Goal: Task Accomplishment & Management: Manage account settings

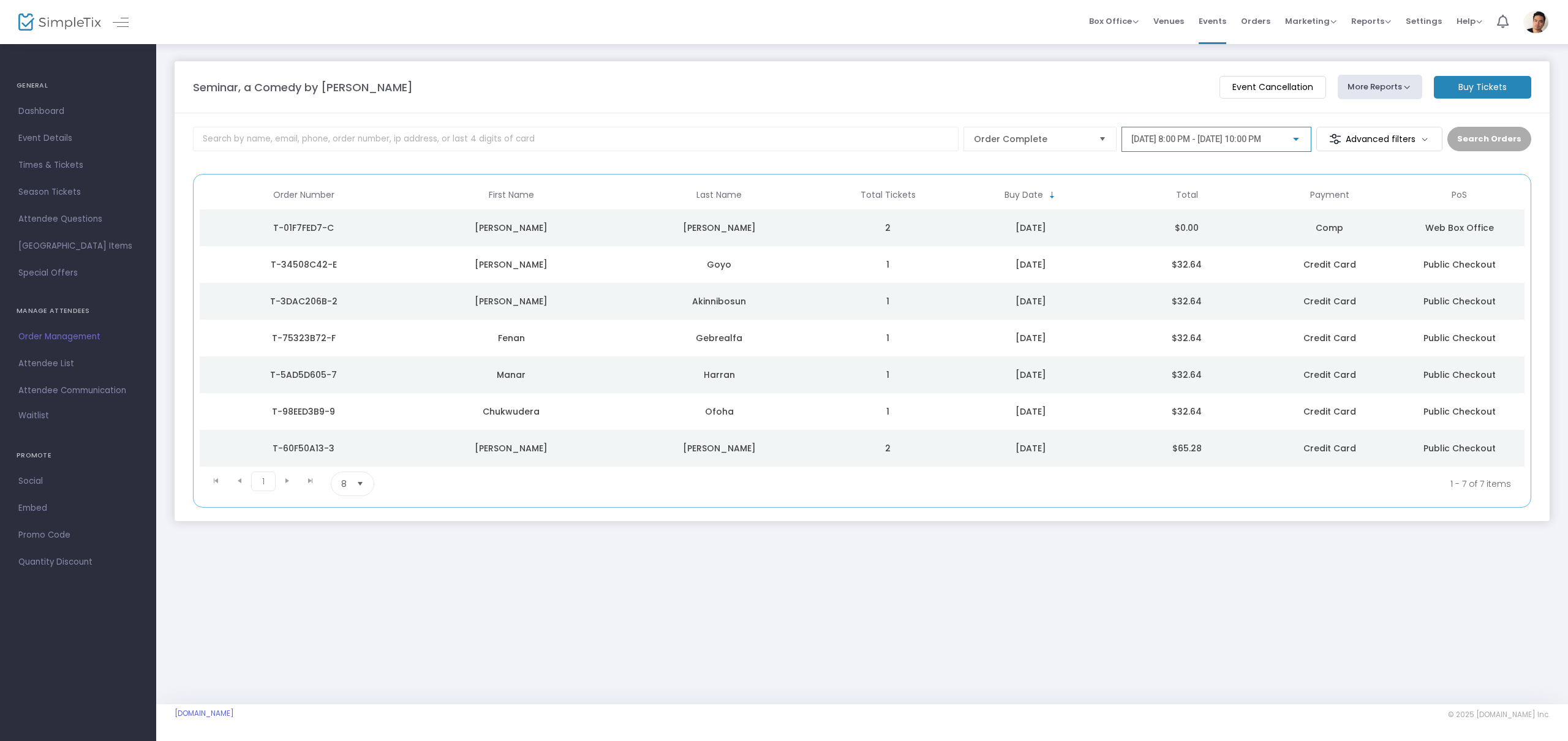
click at [1261, 138] on span "9/12/2025 @ 8:00 PM - 9/12/2025 @ 10:00 PM" at bounding box center [1197, 138] width 130 height 10
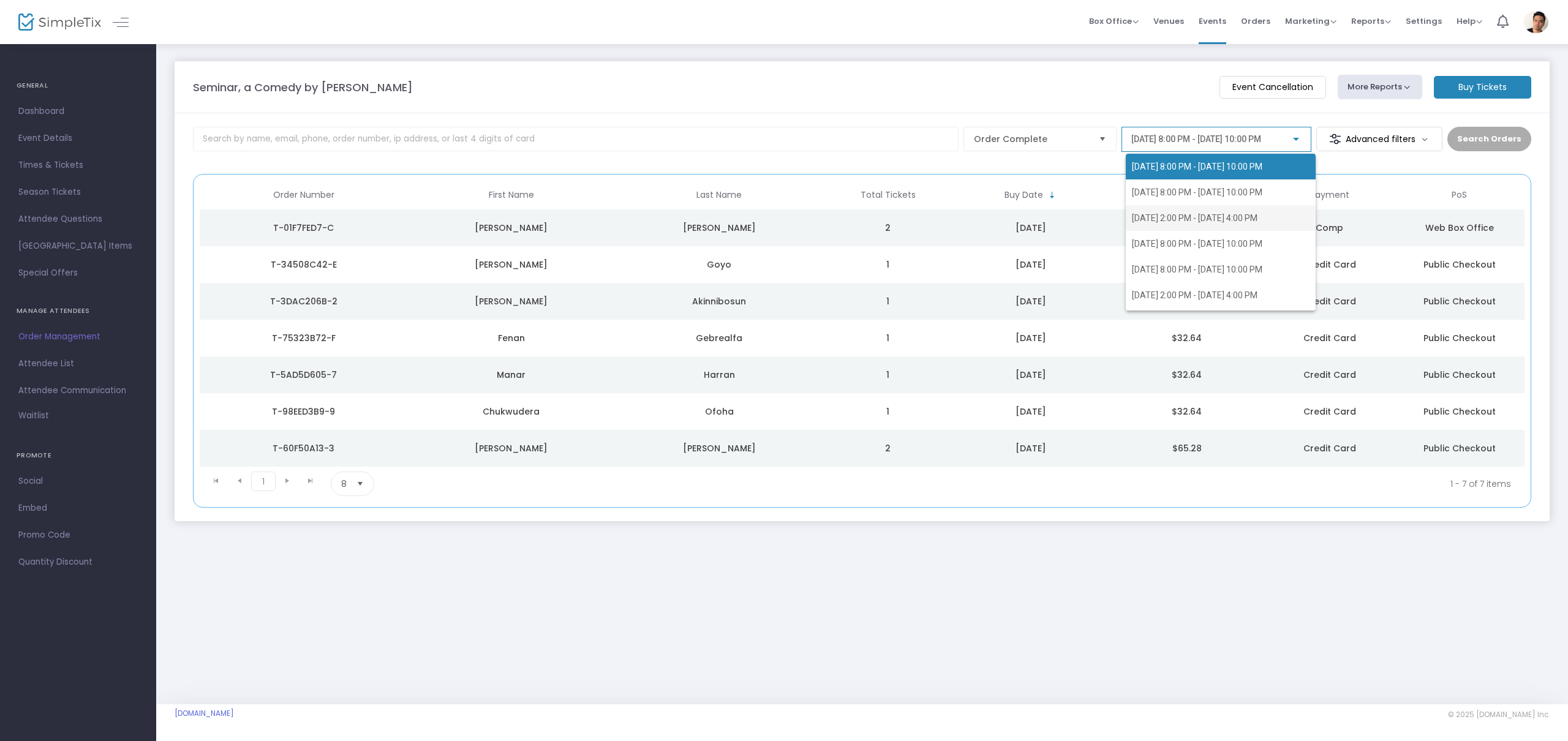
click at [1226, 213] on span "9/14/2025 @ 2:00 PM - 9/14/2025 @ 4:00 PM" at bounding box center [1195, 218] width 126 height 10
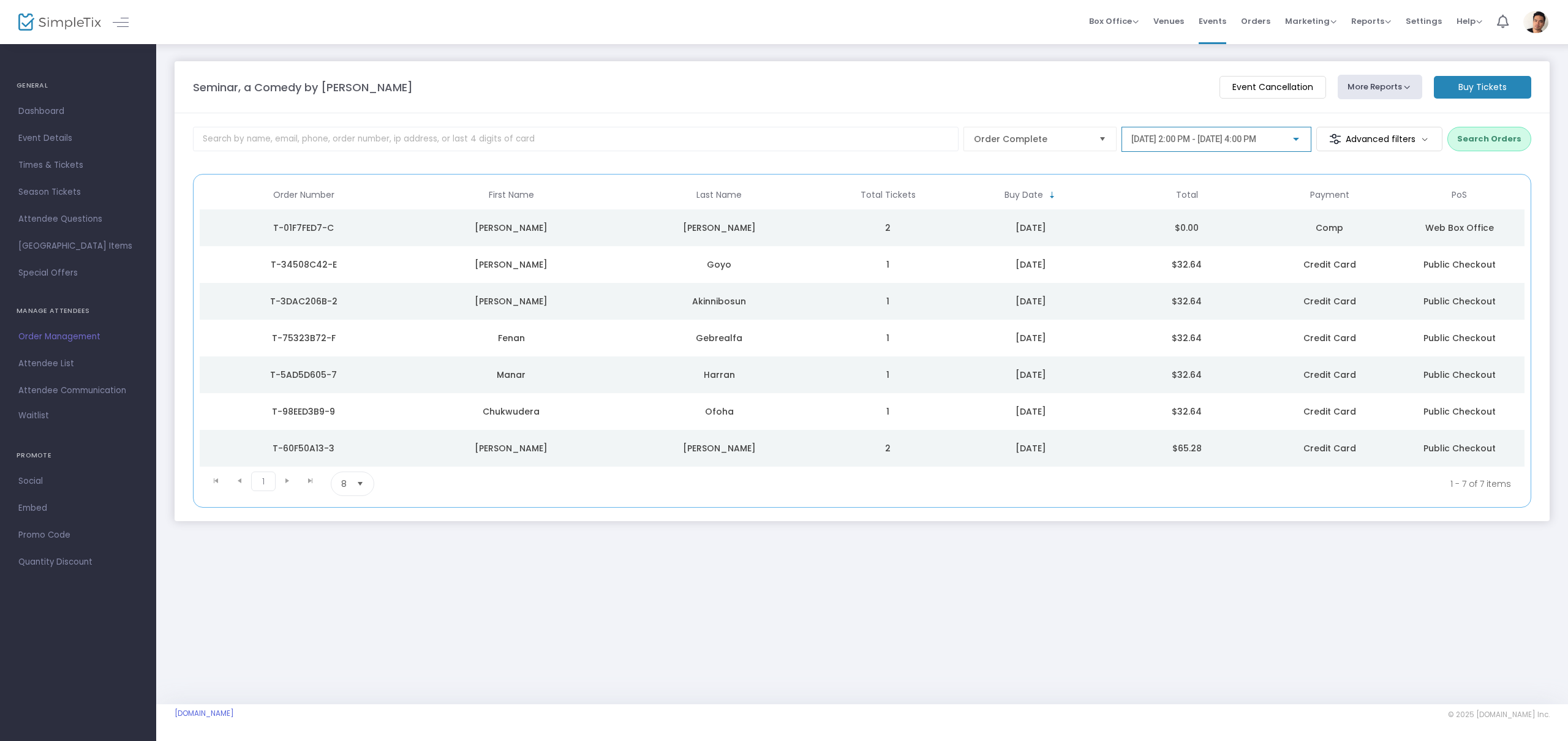
click at [1480, 141] on button "Search Orders" at bounding box center [1489, 139] width 84 height 24
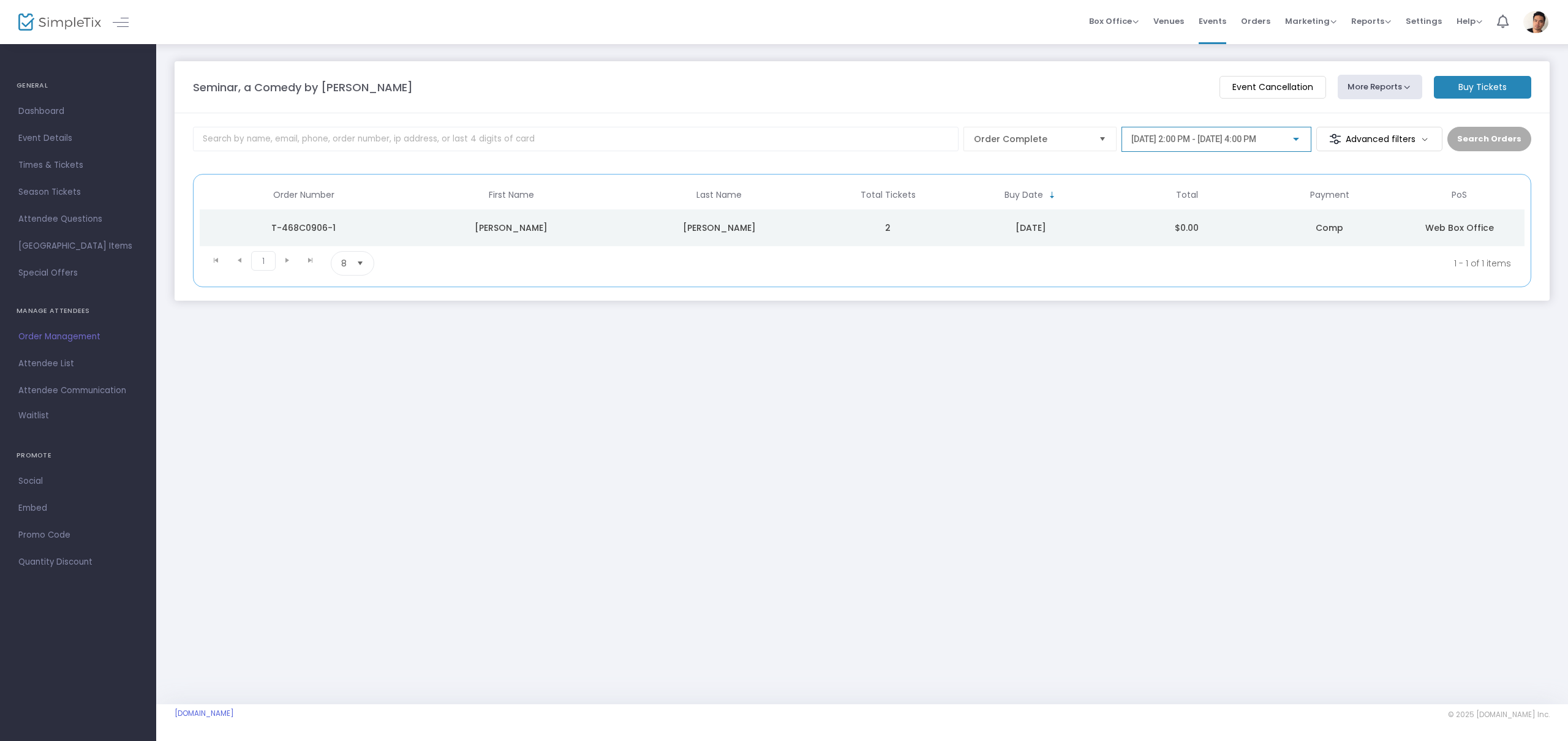
click at [1299, 142] on div at bounding box center [1296, 139] width 11 height 10
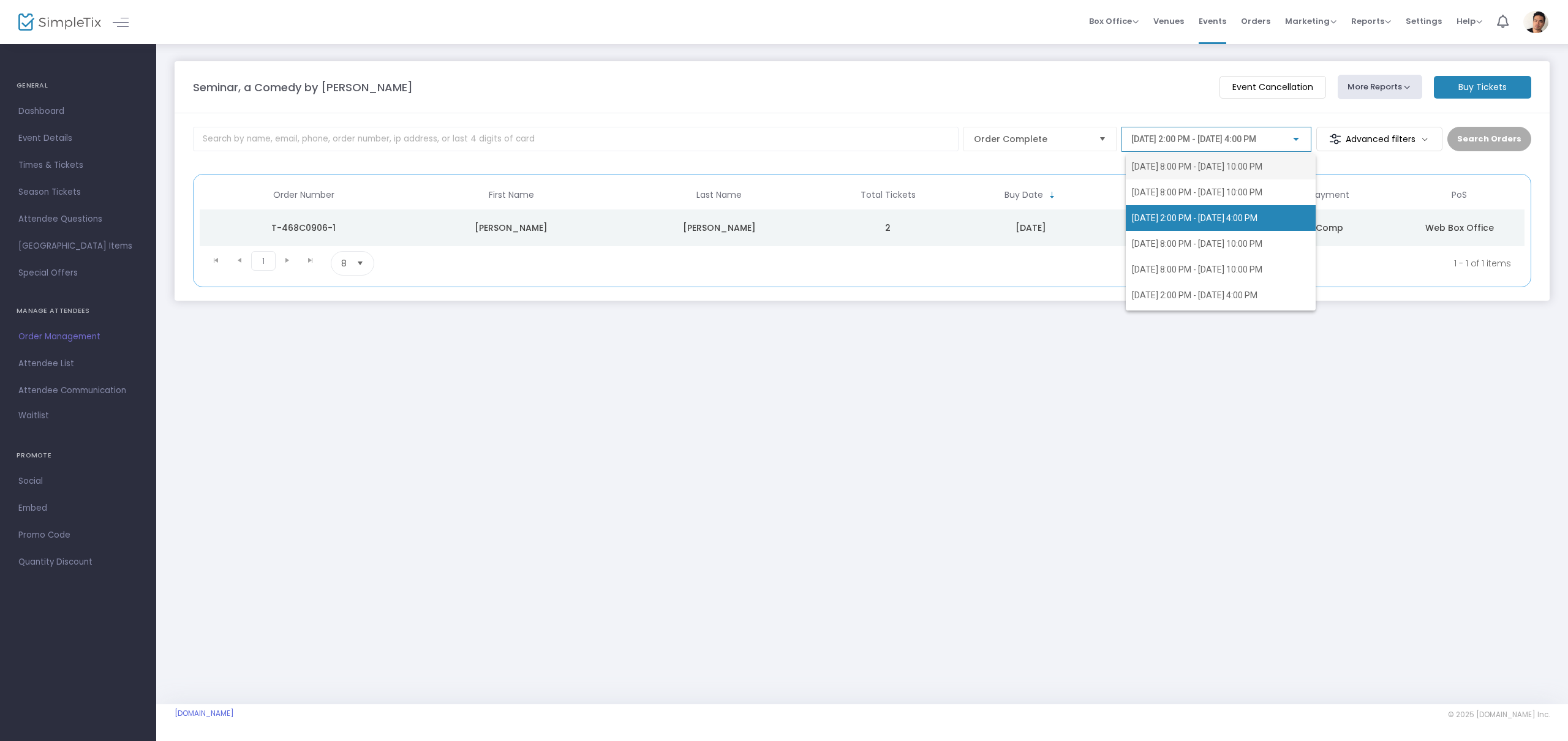
click at [1231, 164] on span "9/12/2025 @ 8:00 PM - 9/12/2025 @ 10:00 PM" at bounding box center [1197, 166] width 131 height 10
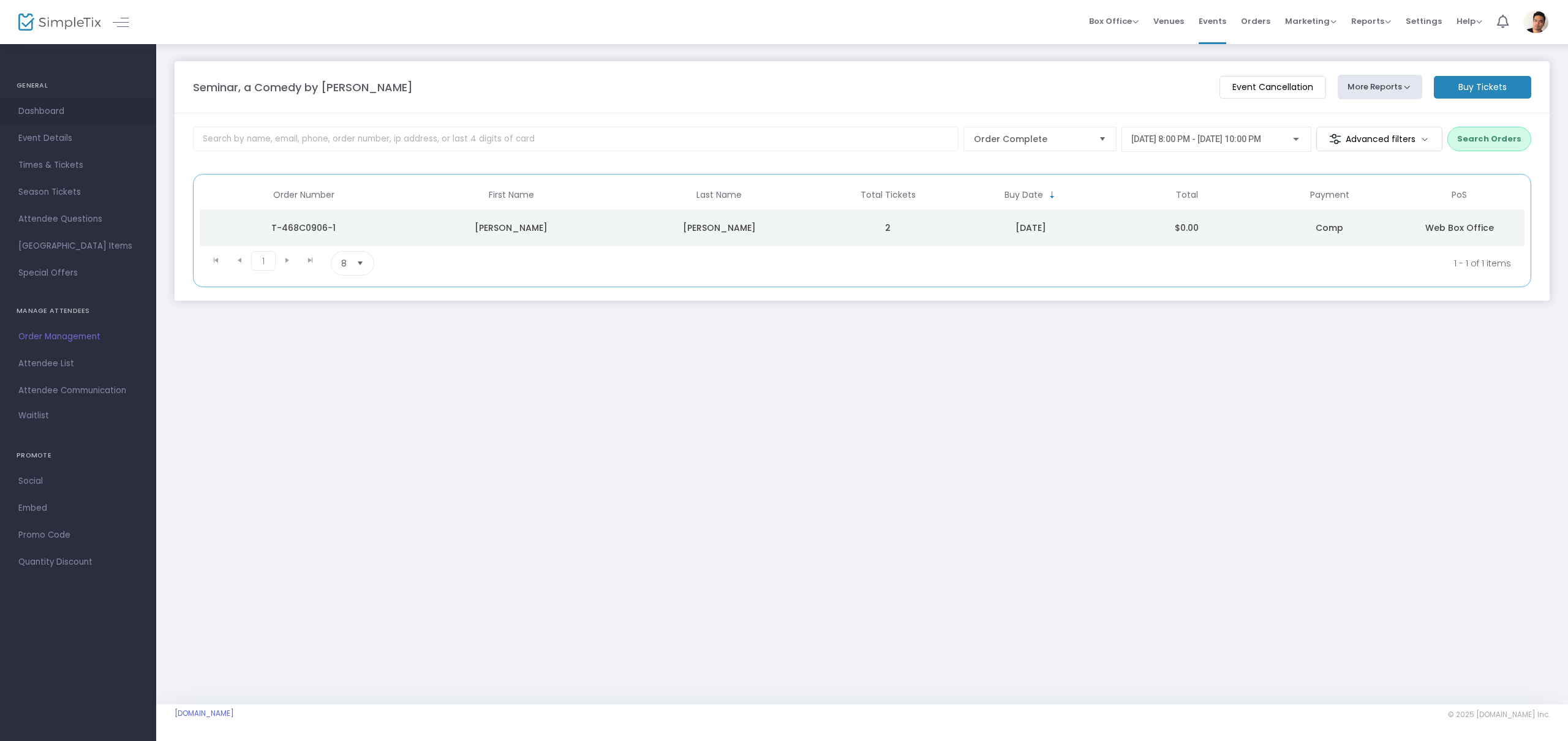
click at [54, 117] on span "Dashboard" at bounding box center [78, 111] width 119 height 16
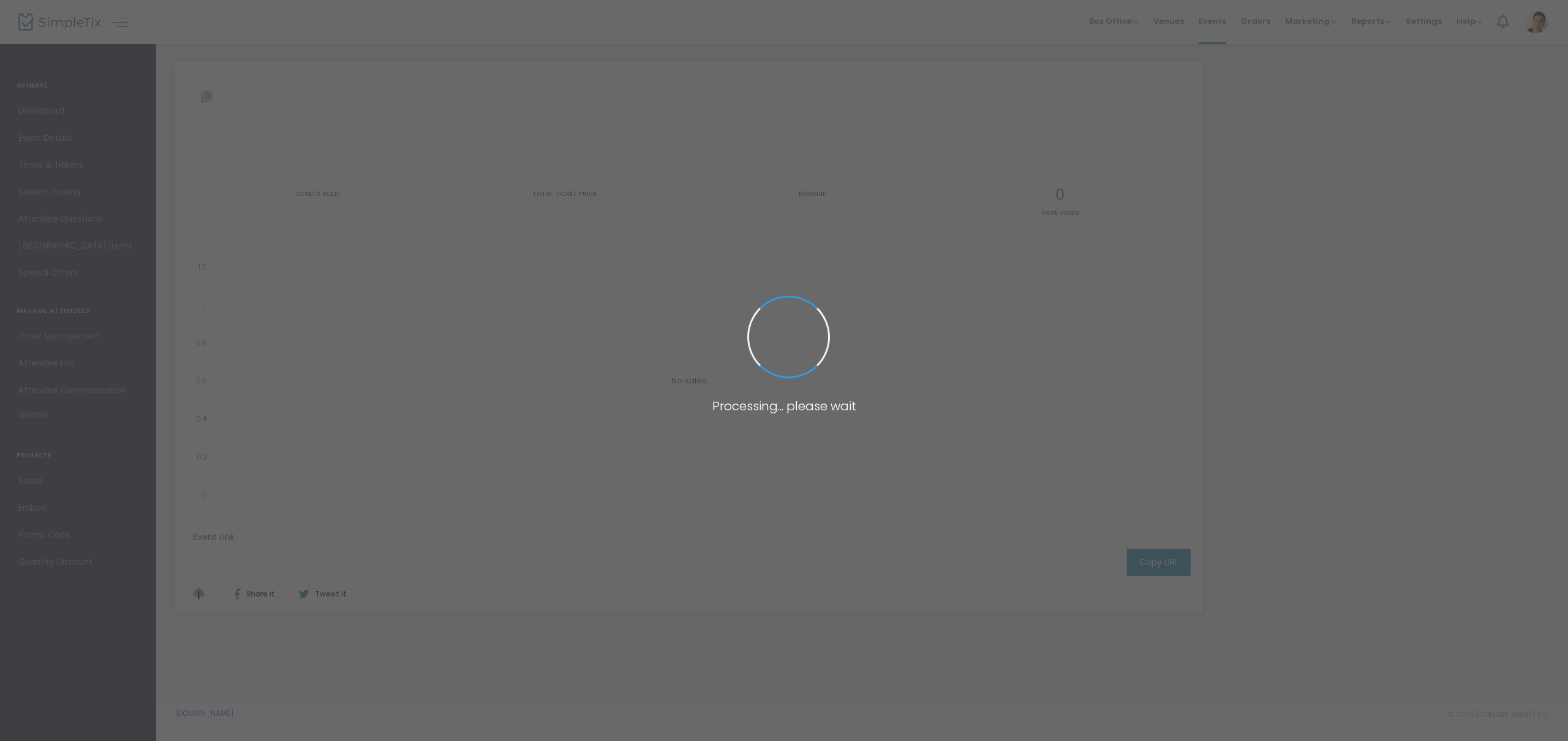
type input "https://www.simpletix.com/e/seminar-a-comedy-by-theresa-rebeck-tickets-232277"
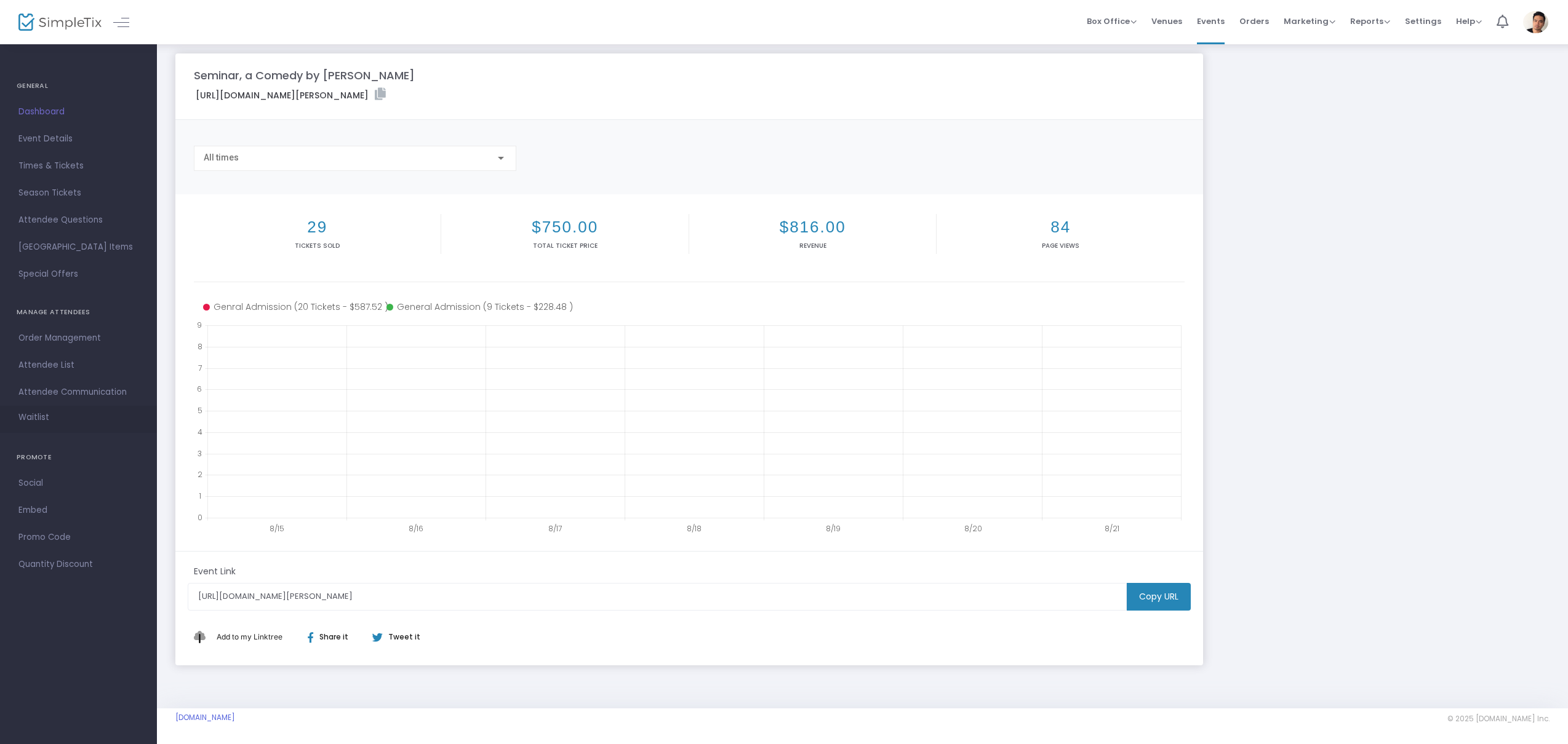
scroll to position [10, 0]
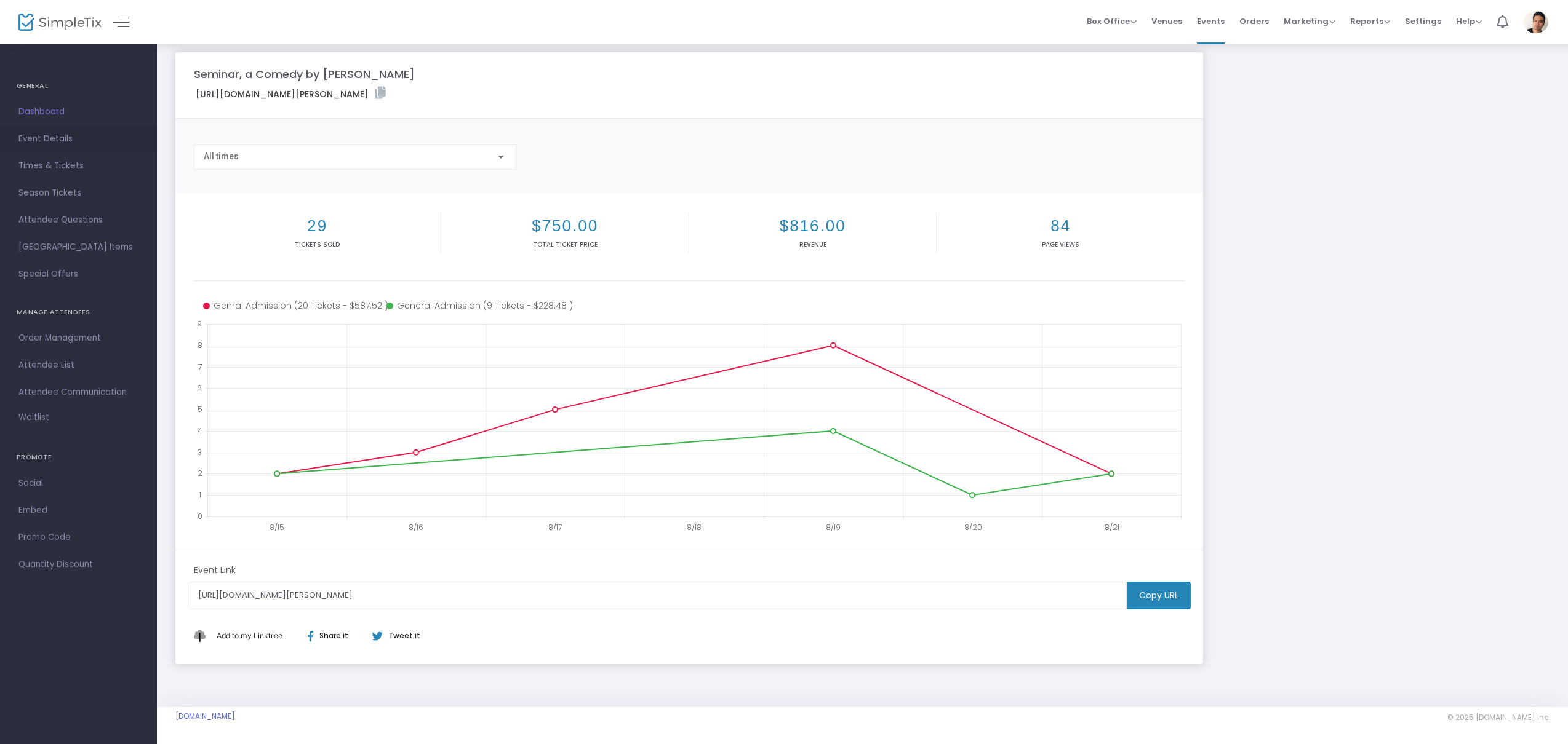
click at [60, 144] on span "Event Details" at bounding box center [78, 139] width 120 height 16
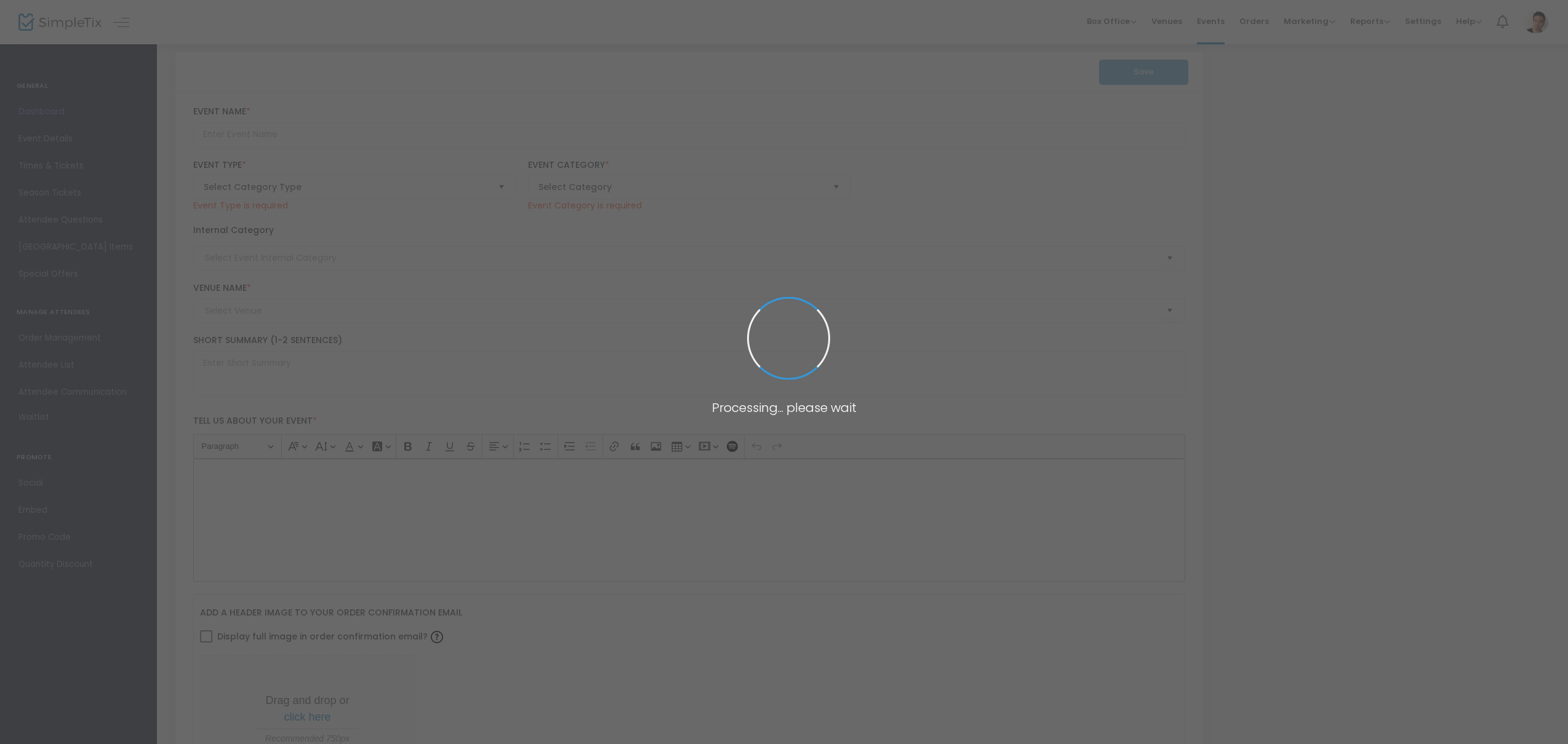
type input "Seminar, a Comedy by [PERSON_NAME]"
type textarea "The Royal Underground presents Seminar, Theresa Rebeck’s sharp comedy where fou…"
checkbox input "true"
type input "info@theroyalunderground.org"
type input "Buy Tickets"
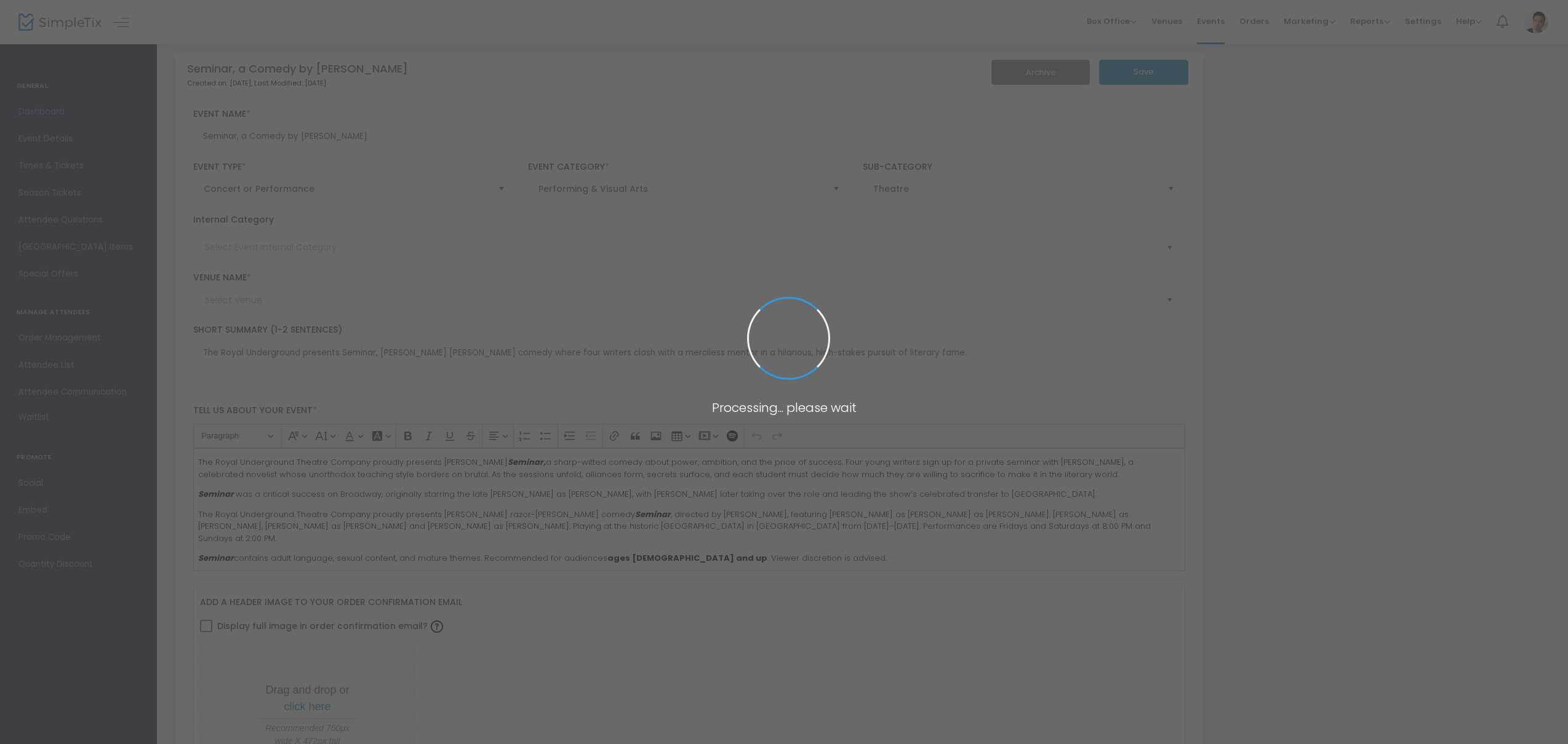
type input "Live Oak Theatre"
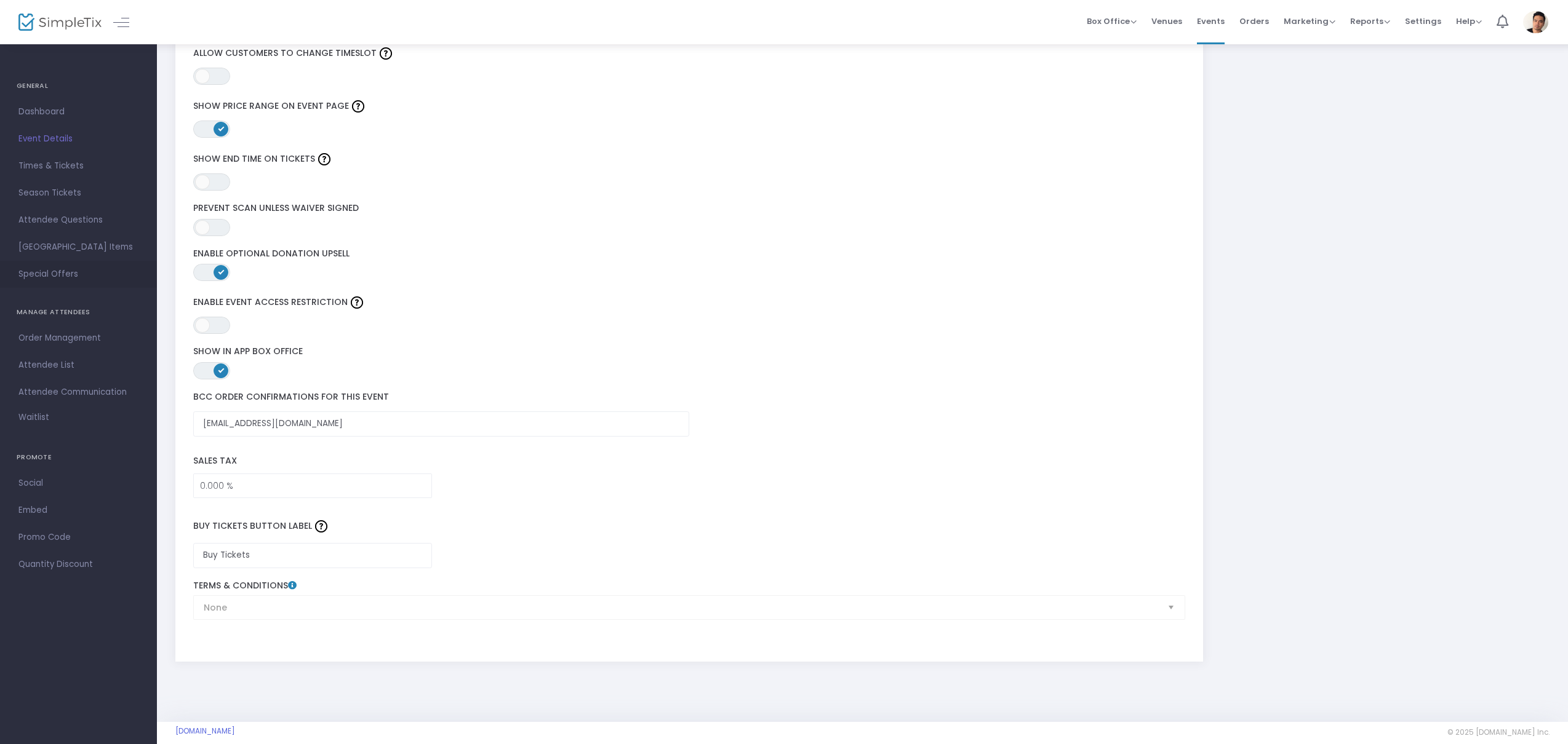
scroll to position [1626, 0]
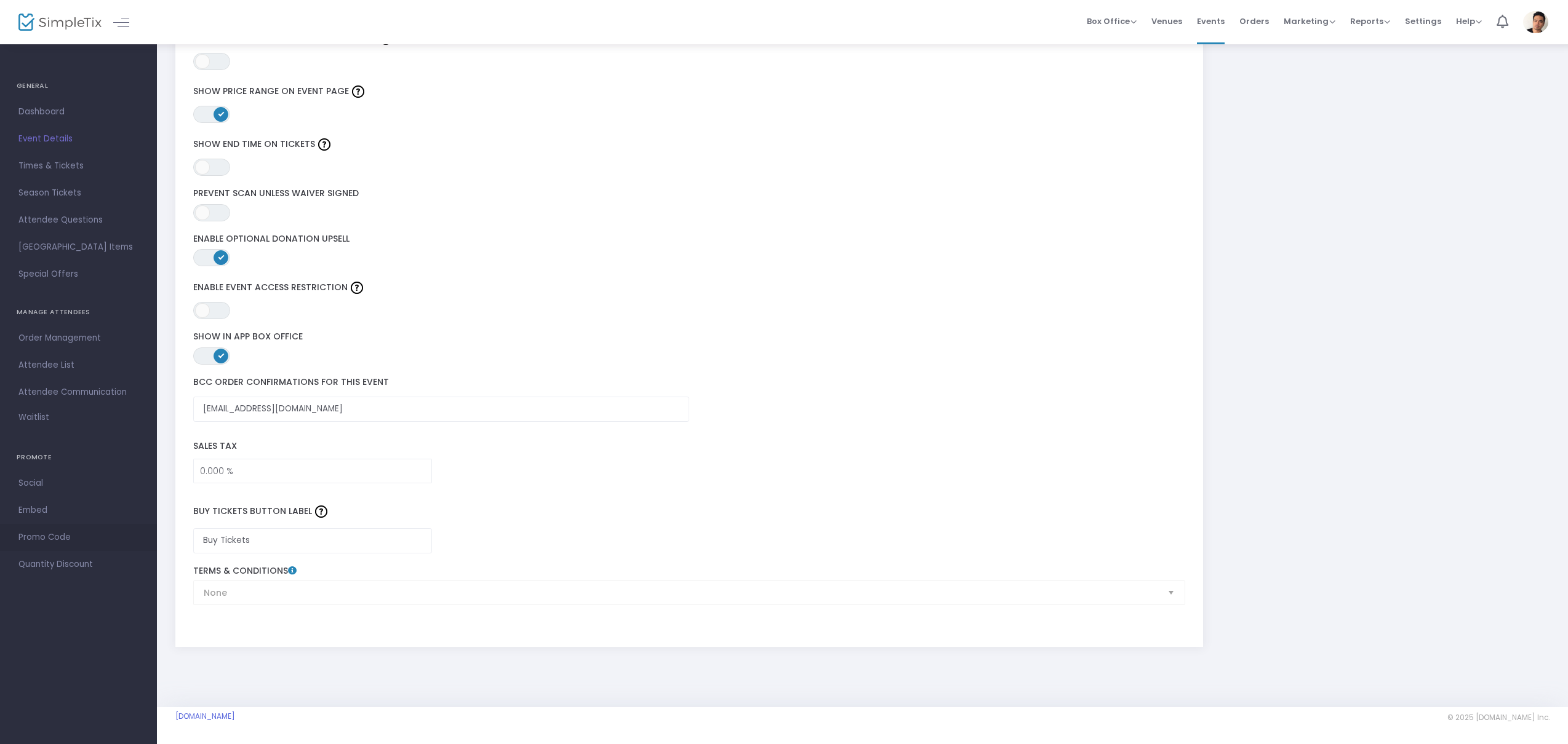
click at [63, 541] on span "Promo Code" at bounding box center [78, 538] width 120 height 16
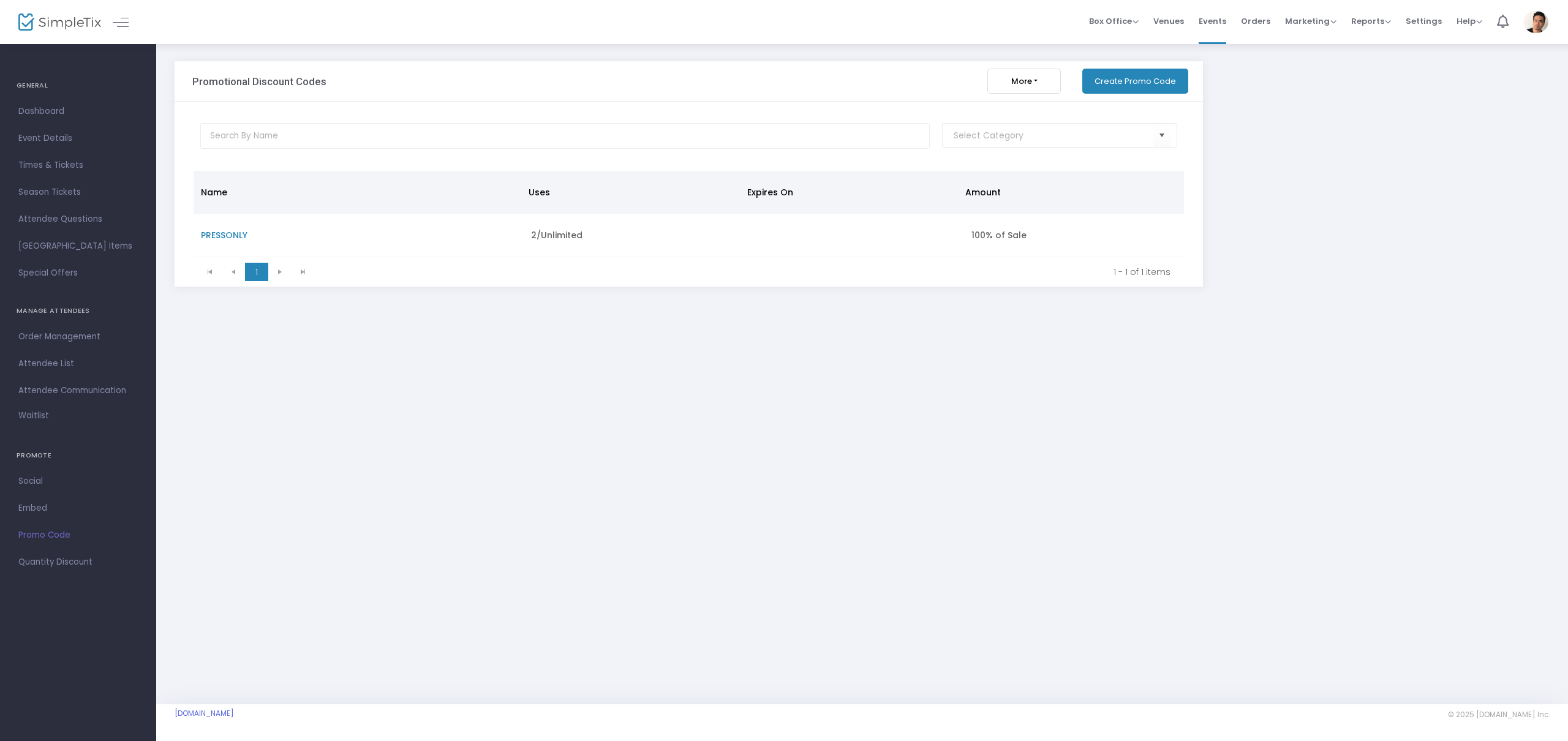
click at [1177, 83] on button "Create Promo Code" at bounding box center [1136, 81] width 106 height 25
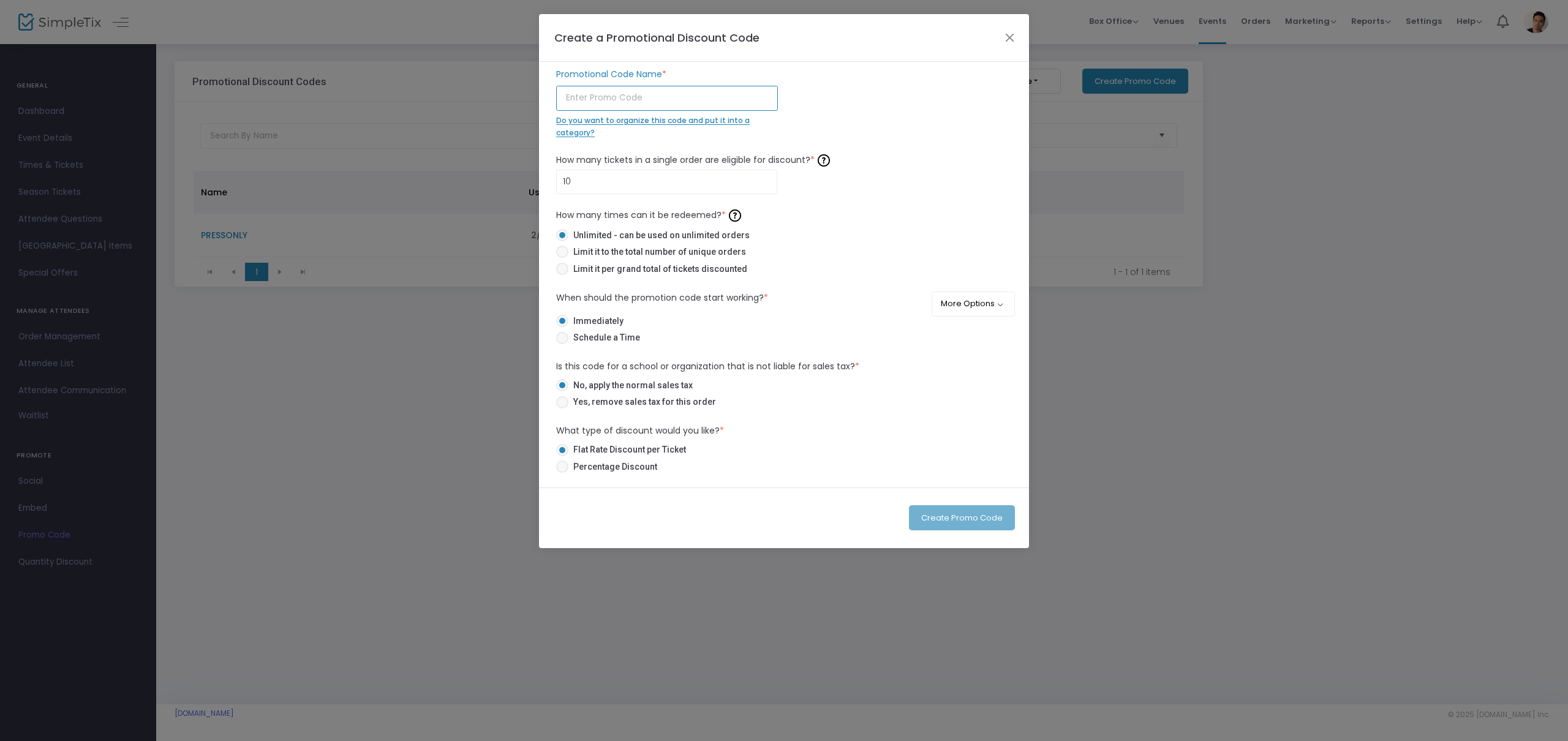
click at [693, 95] on input "text" at bounding box center [667, 98] width 222 height 25
type input "LEONARD"
click at [653, 184] on input "10" at bounding box center [667, 181] width 220 height 23
drag, startPoint x: 624, startPoint y: 181, endPoint x: 550, endPoint y: 181, distance: 74.0
click at [544, 181] on div "LEONARD Promotional Code Name * Do you want to organize this code and put it in…" at bounding box center [784, 274] width 490 height 426
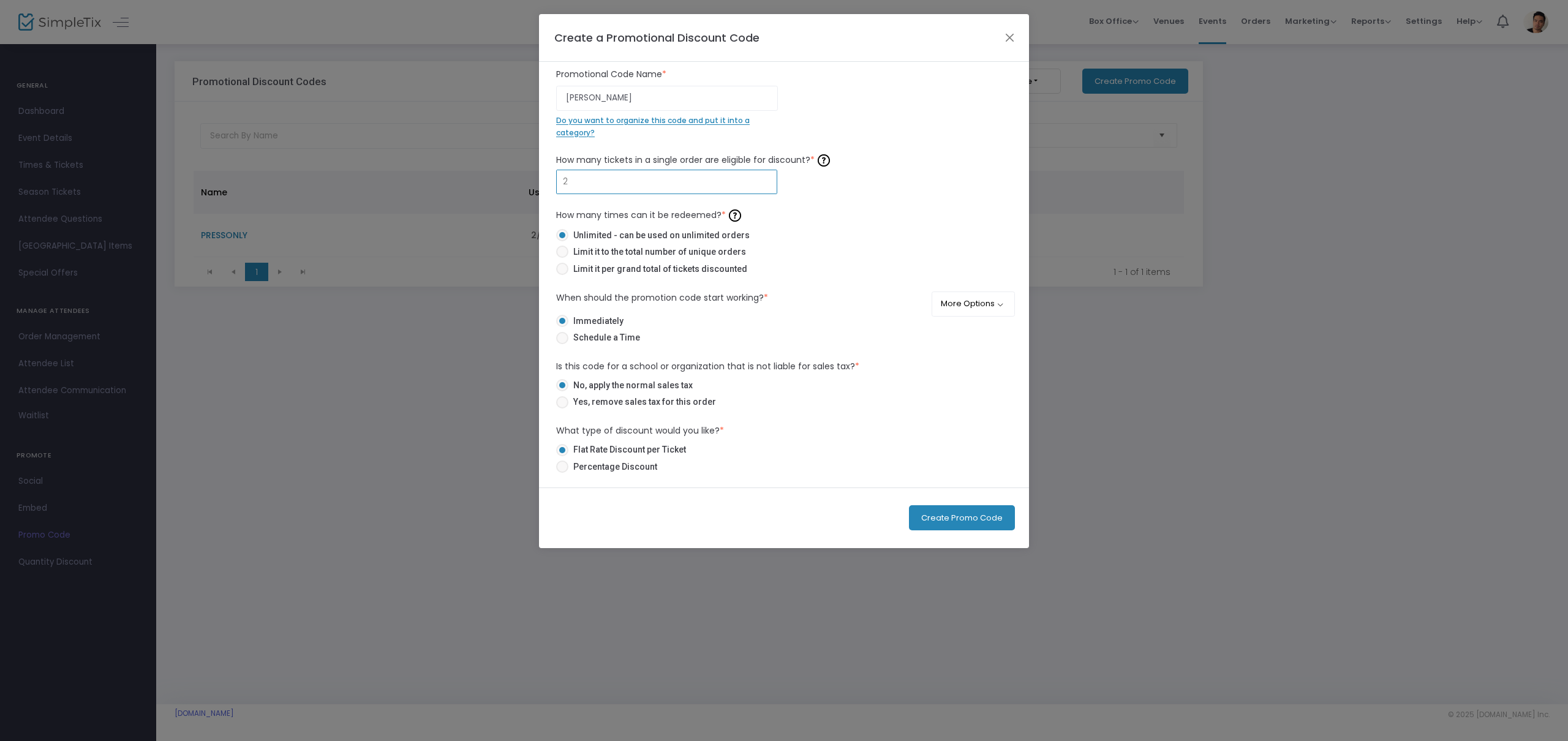
type input "2"
click at [561, 253] on span at bounding box center [562, 252] width 12 height 12
click at [562, 258] on input "Limit it to the total number of unique orders" at bounding box center [562, 258] width 1 height 1
radio input "true"
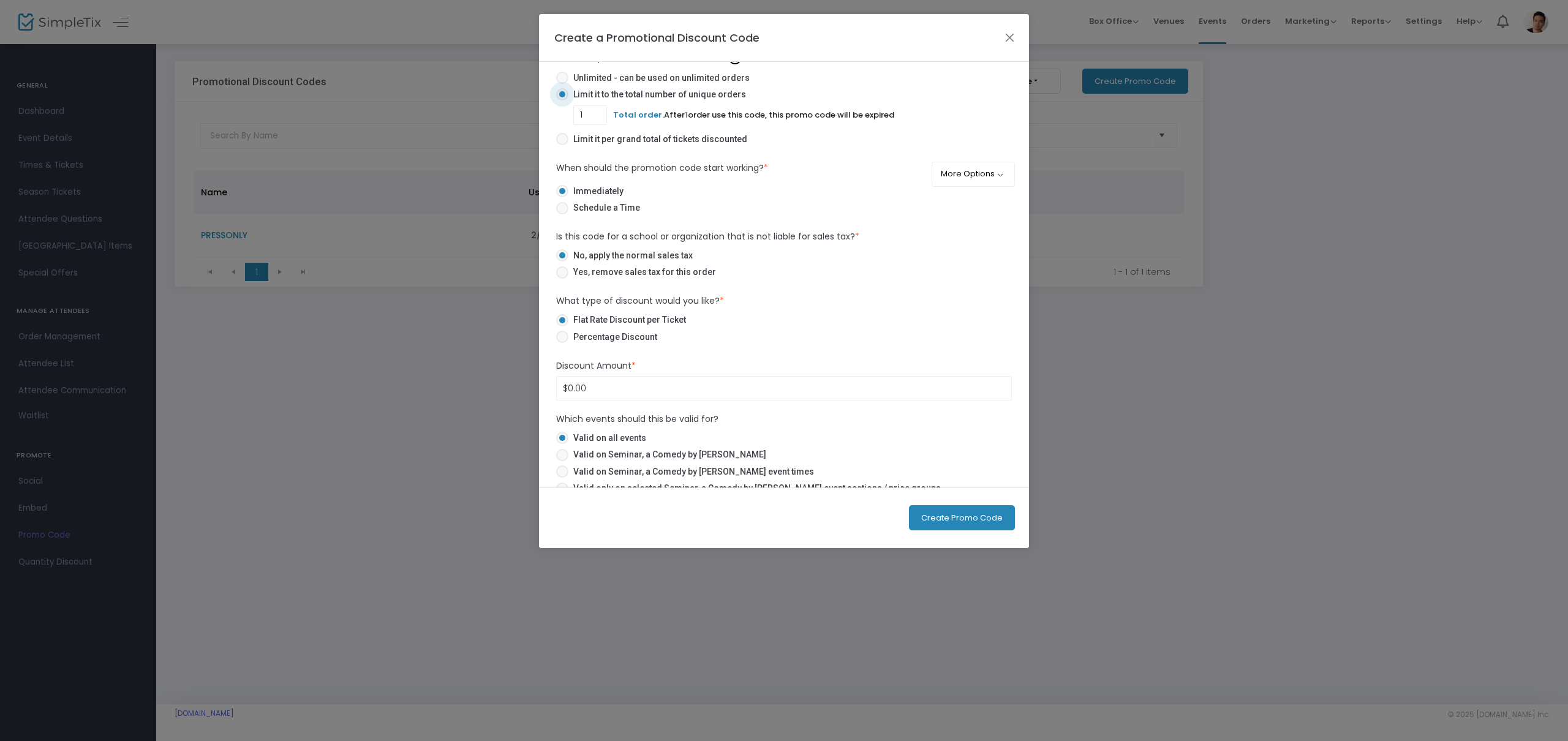
scroll to position [175, 0]
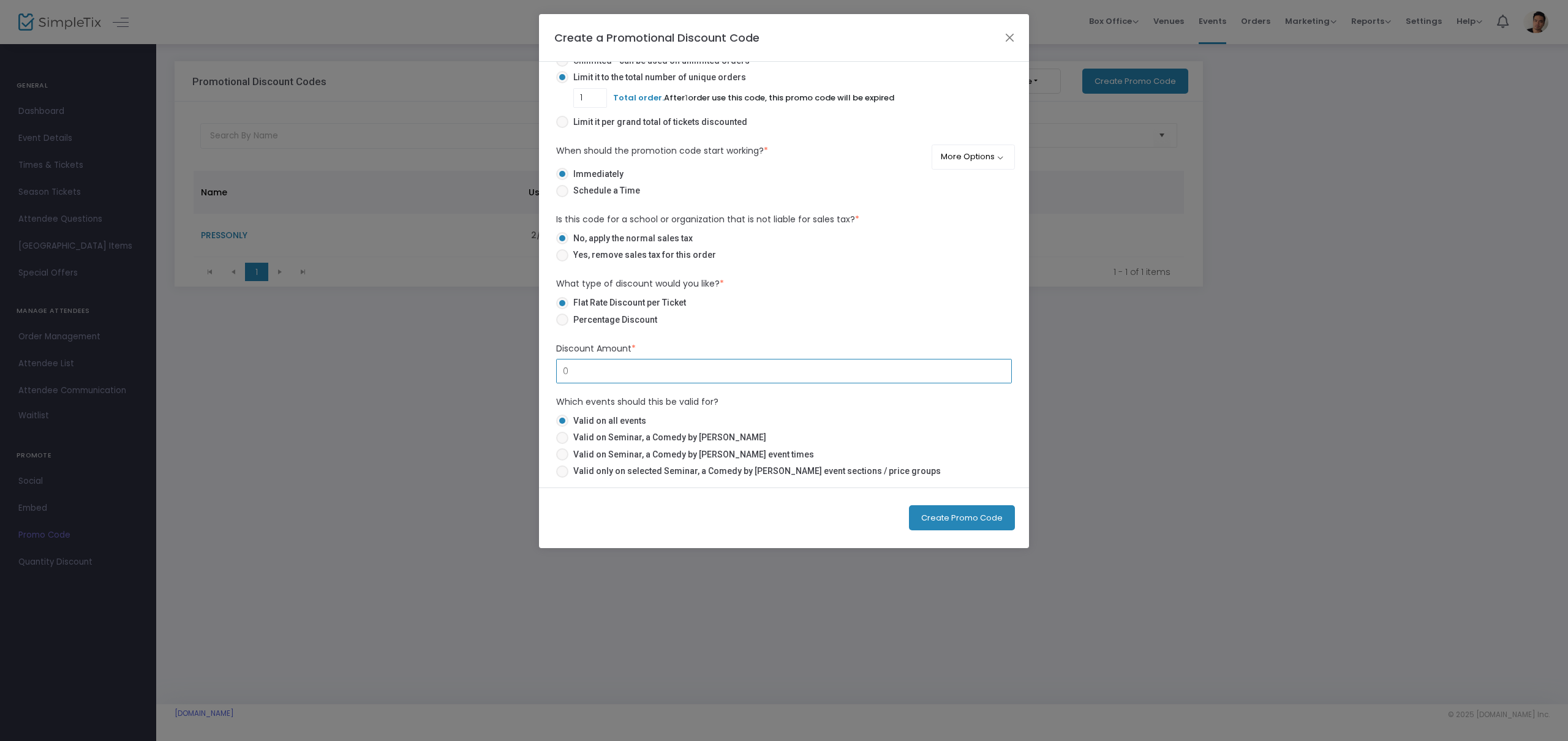
drag, startPoint x: 656, startPoint y: 372, endPoint x: 496, endPoint y: 364, distance: 160.2
click at [496, 364] on ngb-modal-window "Create a Promotional Discount Code LEONARD Promotional Code Name * Do you want …" at bounding box center [784, 370] width 1568 height 741
type input "$5.00"
click at [735, 417] on label "Valid on all events" at bounding box center [779, 421] width 446 height 13
click at [562, 427] on input "Valid on all events" at bounding box center [562, 427] width 1 height 1
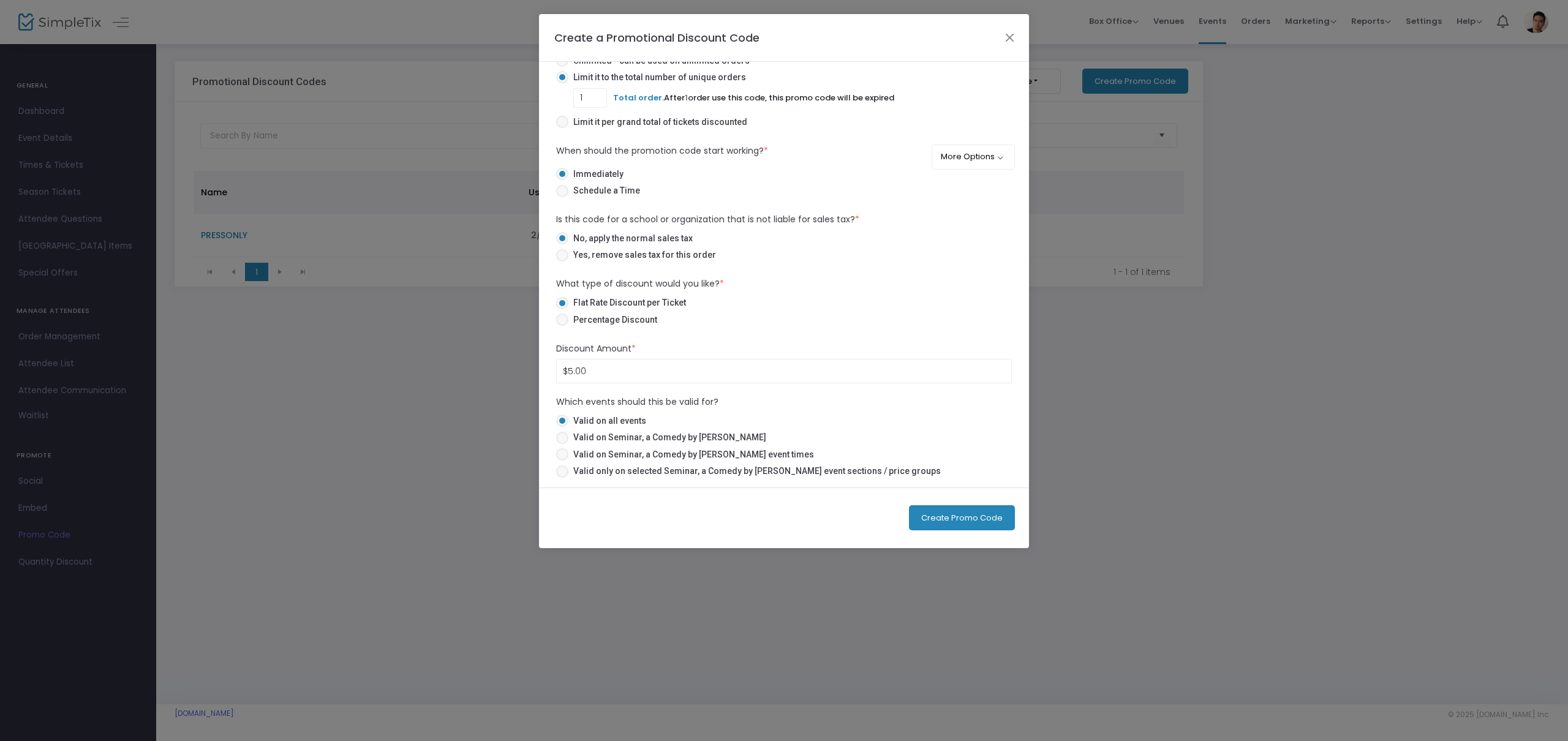
click at [562, 439] on span at bounding box center [562, 438] width 12 height 12
click at [562, 444] on input "Valid on Seminar, a Comedy by Theresa Rebeck" at bounding box center [562, 444] width 1 height 1
radio input "true"
click at [566, 455] on span at bounding box center [562, 454] width 12 height 12
click at [562, 460] on input "Valid on Seminar, a Comedy by Theresa Rebeck event times" at bounding box center [562, 460] width 1 height 1
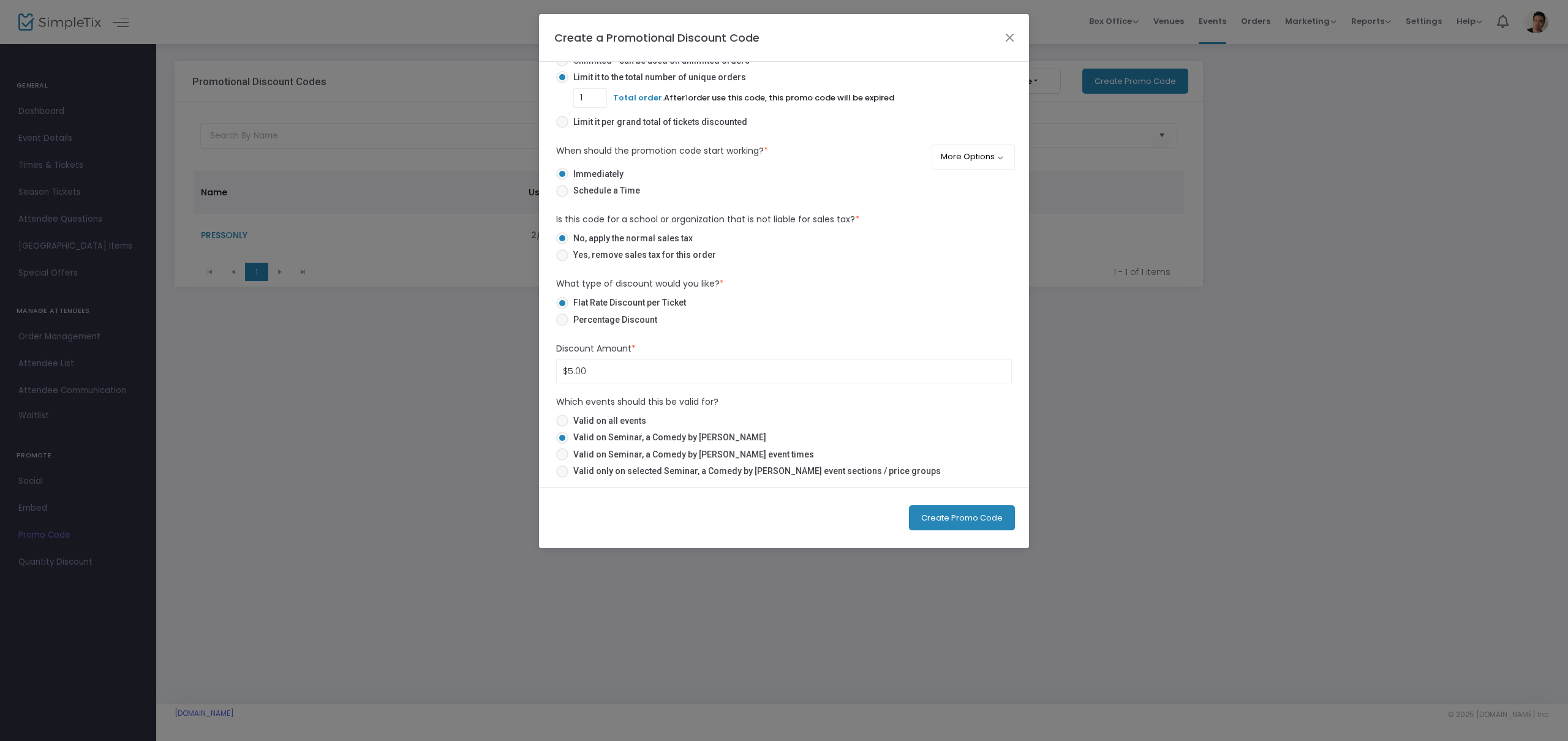
radio input "true"
click at [567, 439] on span at bounding box center [562, 438] width 12 height 12
click at [562, 444] on input "Valid on Seminar, a Comedy by Theresa Rebeck" at bounding box center [562, 444] width 1 height 1
radio input "true"
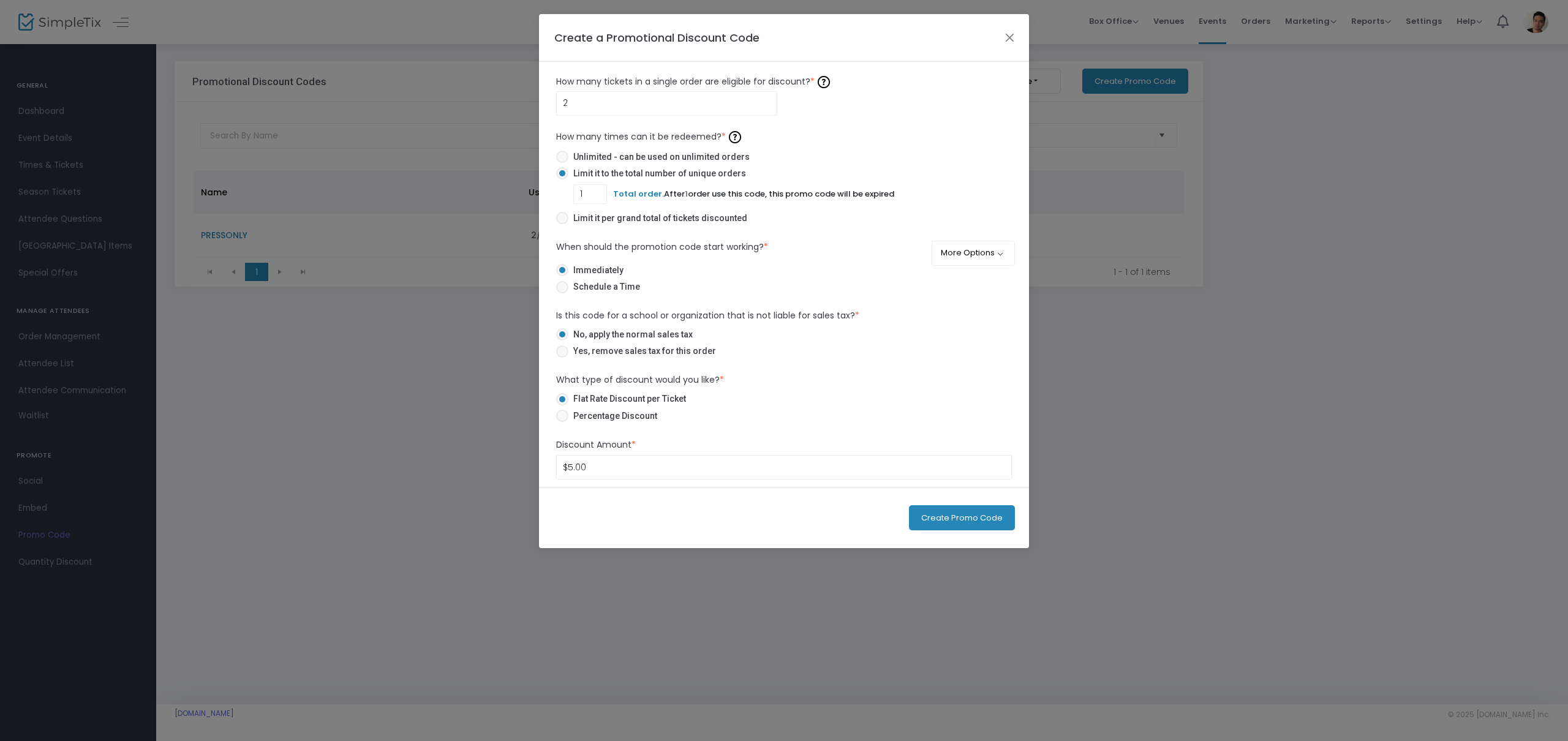
scroll to position [0, 0]
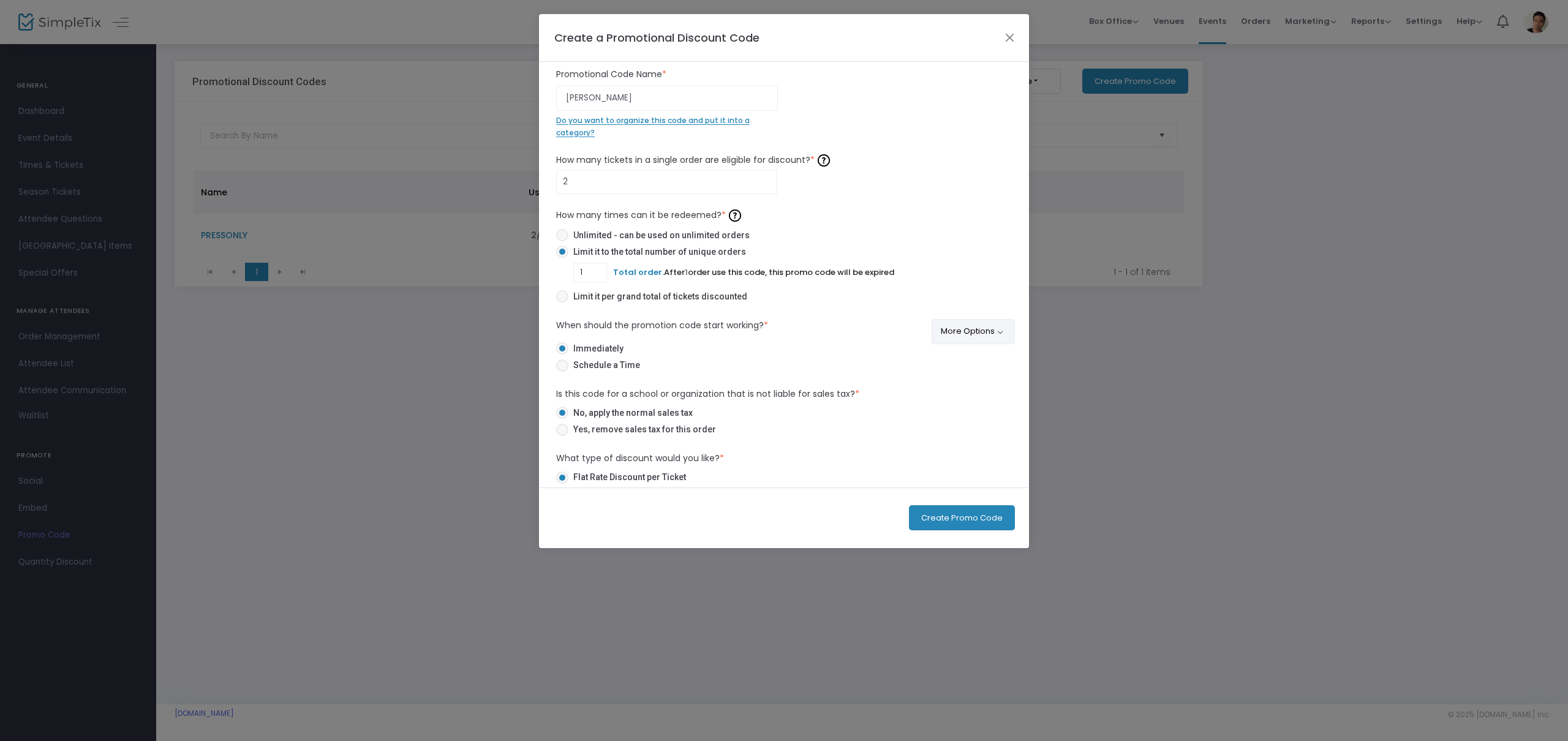
click at [972, 331] on button "More Options" at bounding box center [973, 331] width 84 height 25
click at [973, 363] on span at bounding box center [968, 364] width 14 height 14
click at [567, 431] on span at bounding box center [562, 430] width 12 height 12
click at [562, 436] on input "Schedule an expiration date" at bounding box center [562, 436] width 1 height 1
radio input "true"
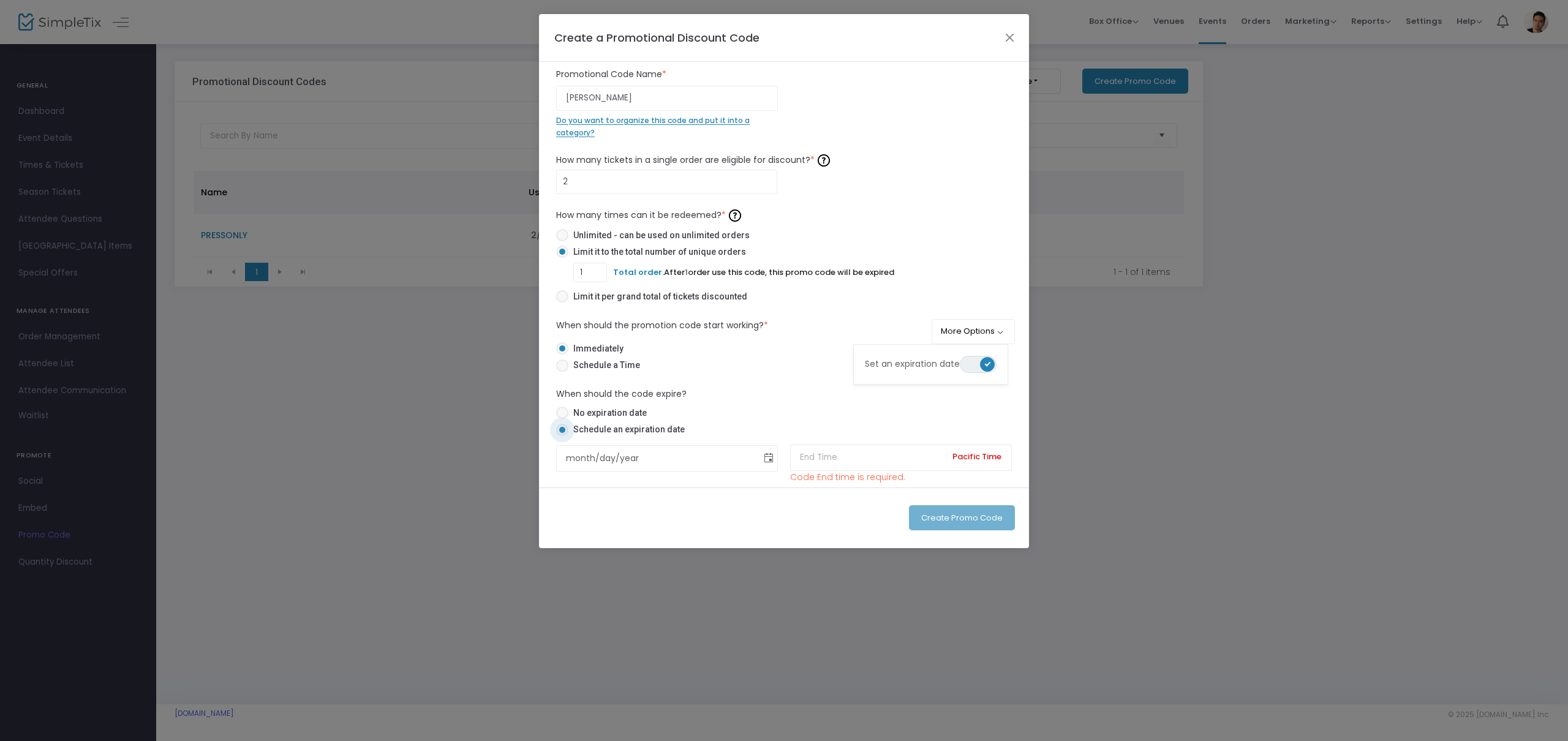
click at [767, 460] on span "Toggle calendar" at bounding box center [769, 458] width 20 height 20
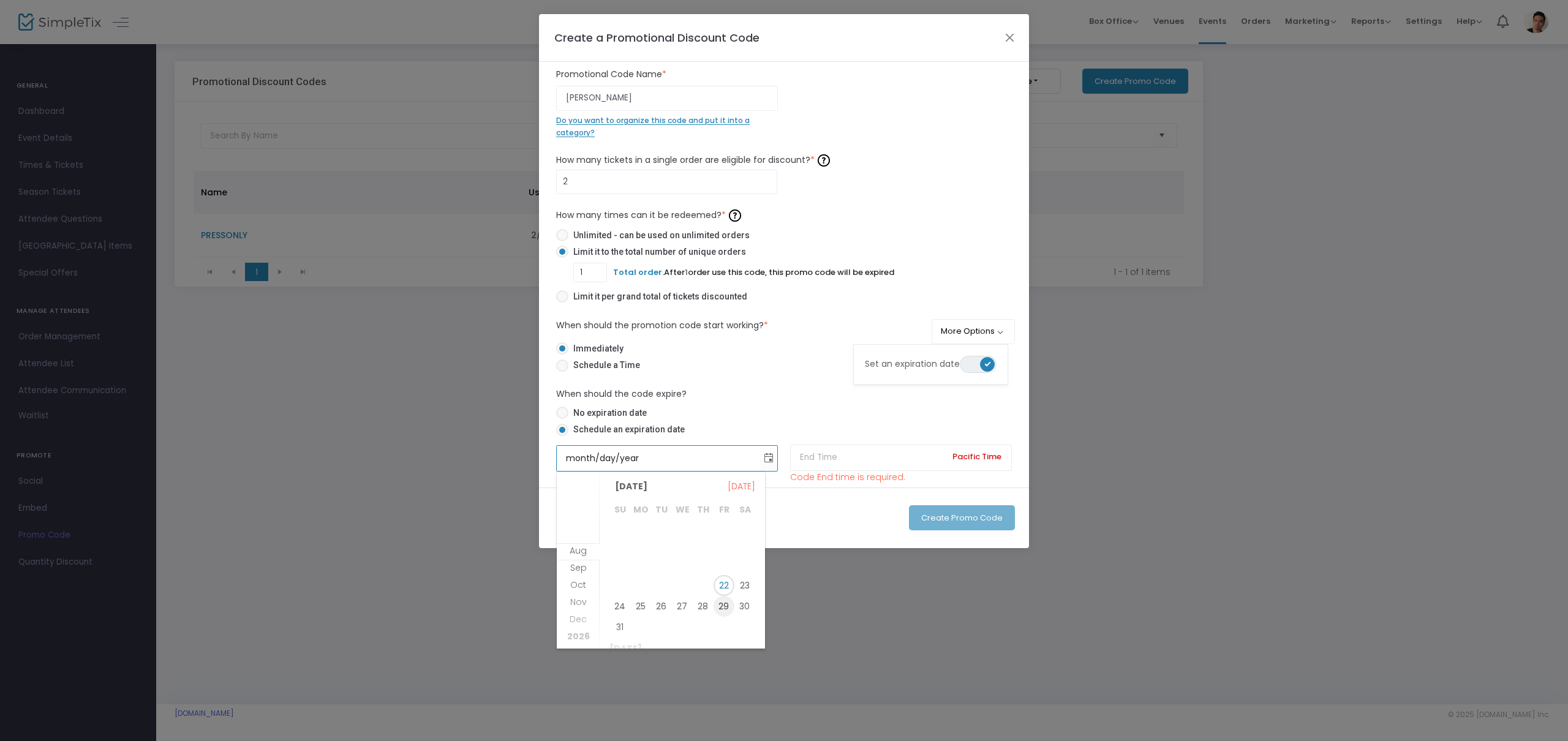
scroll to position [16, 0]
click at [657, 606] on span "26" at bounding box center [662, 607] width 21 height 21
type input "8/26/2025"
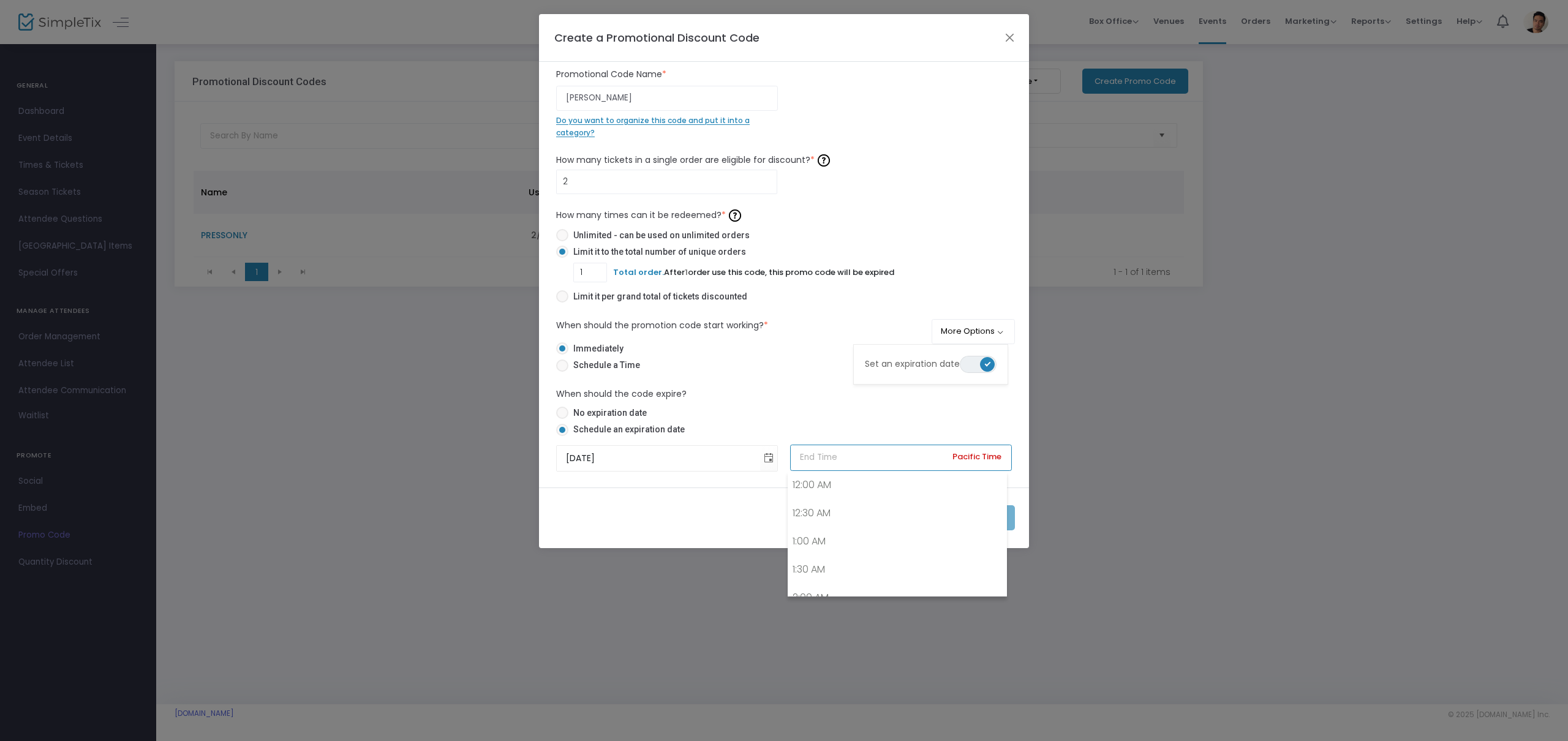
click at [894, 464] on input at bounding box center [900, 457] width 222 height 26
click at [869, 489] on link "12:00 AM" at bounding box center [897, 485] width 218 height 28
click at [873, 453] on input "12:00 AM" at bounding box center [900, 457] width 222 height 26
click at [856, 503] on link "10:00 PM" at bounding box center [897, 498] width 218 height 28
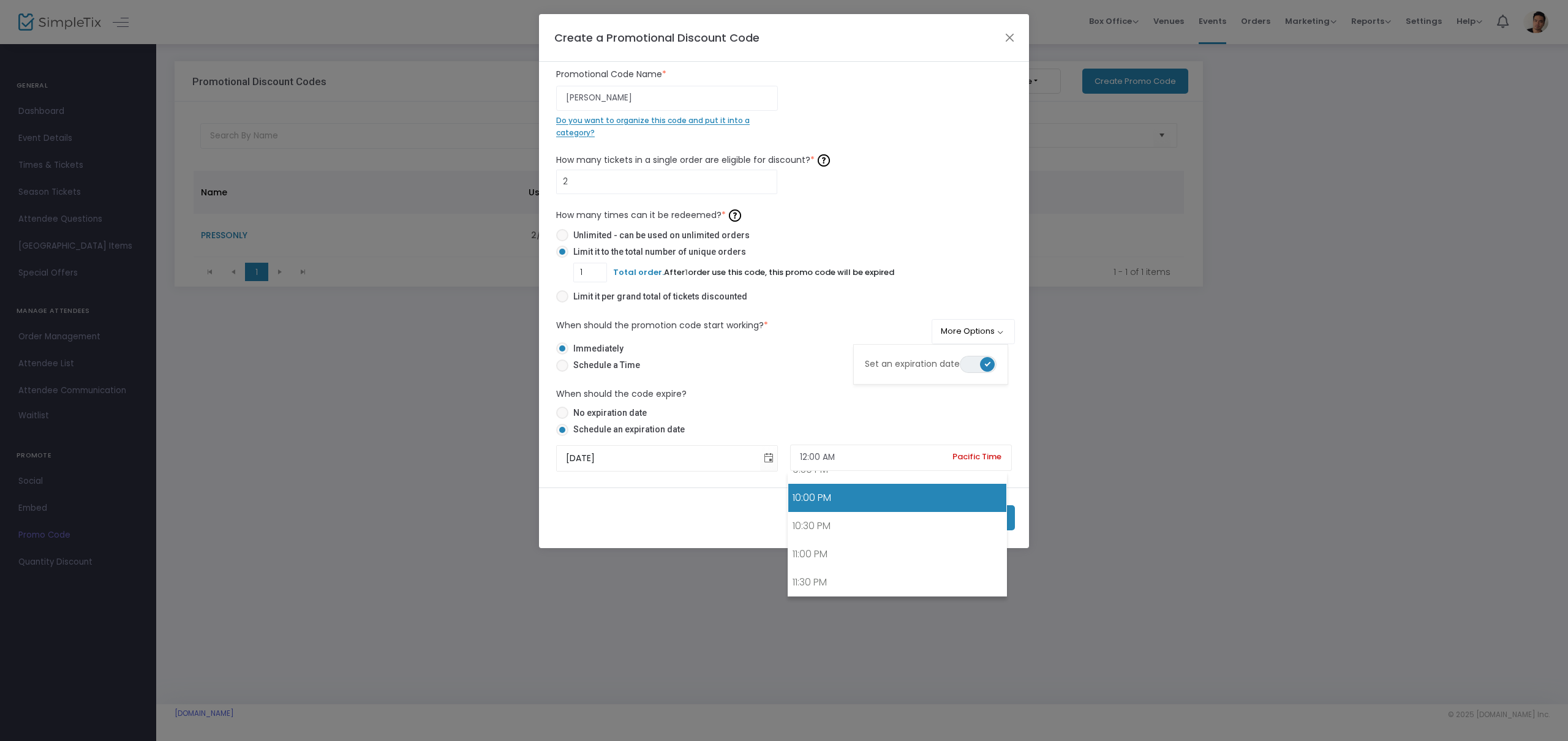
type input "10:00 PM"
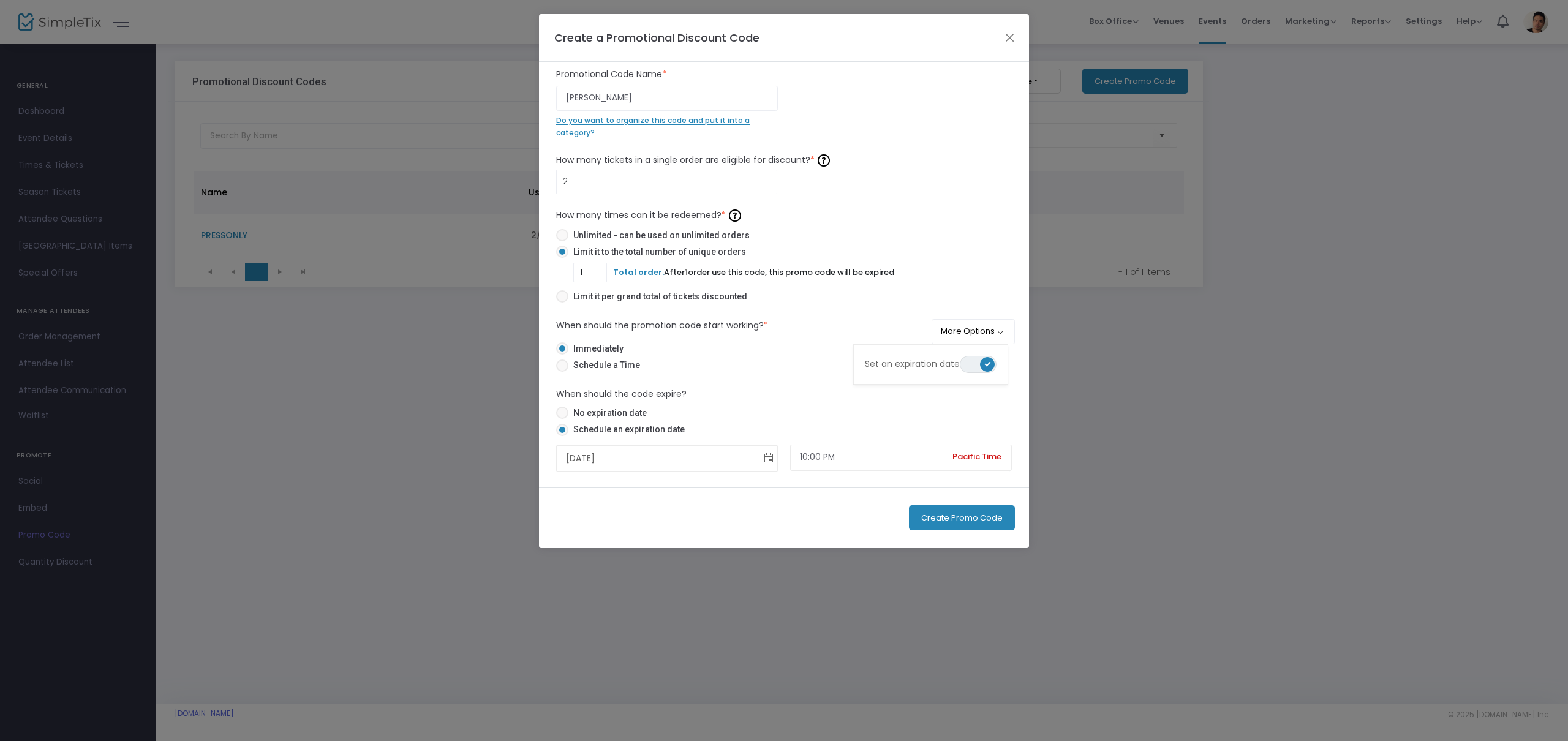
click at [766, 463] on span "Toggle calendar" at bounding box center [769, 458] width 20 height 20
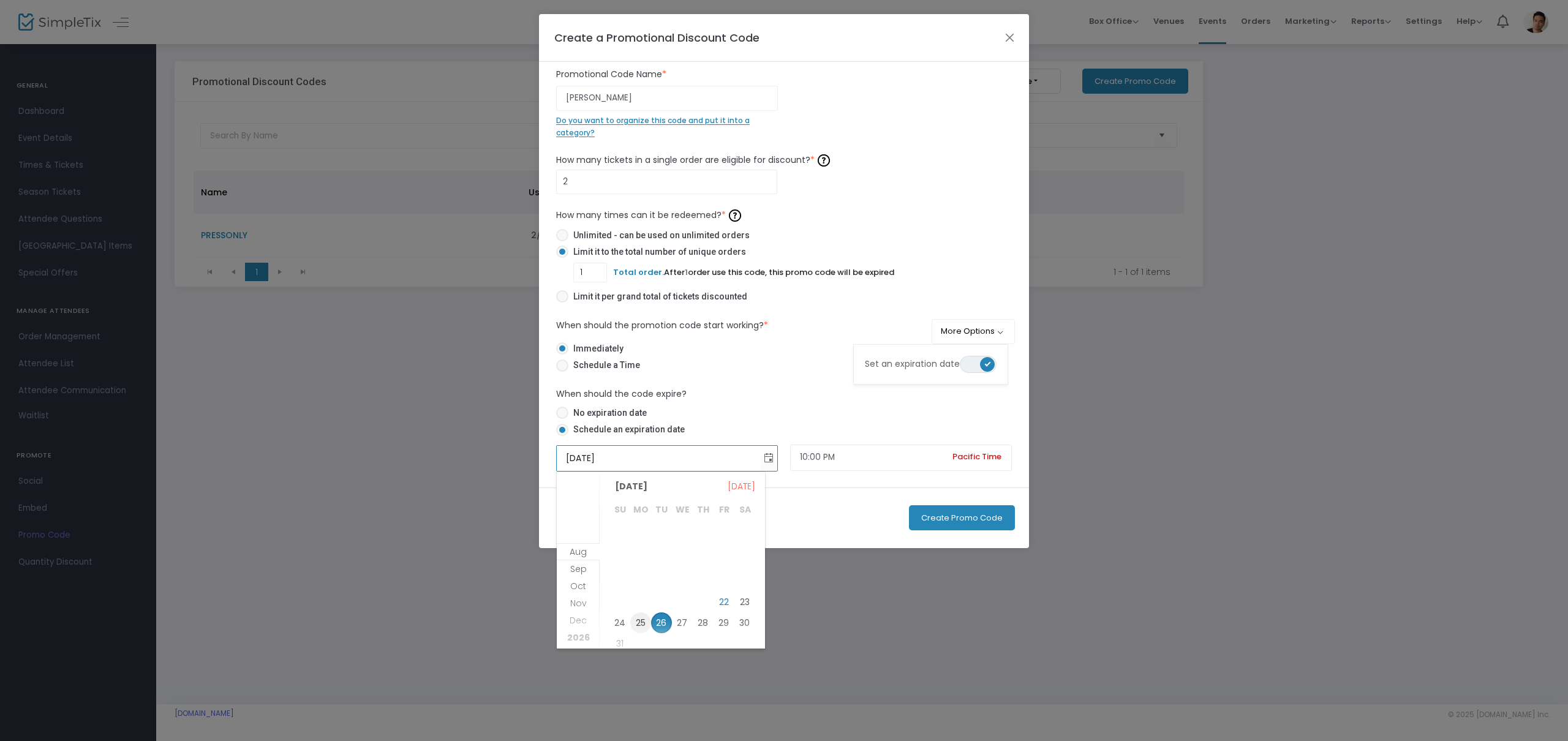
click at [640, 621] on span "25" at bounding box center [641, 623] width 21 height 21
type input "8/25/2025"
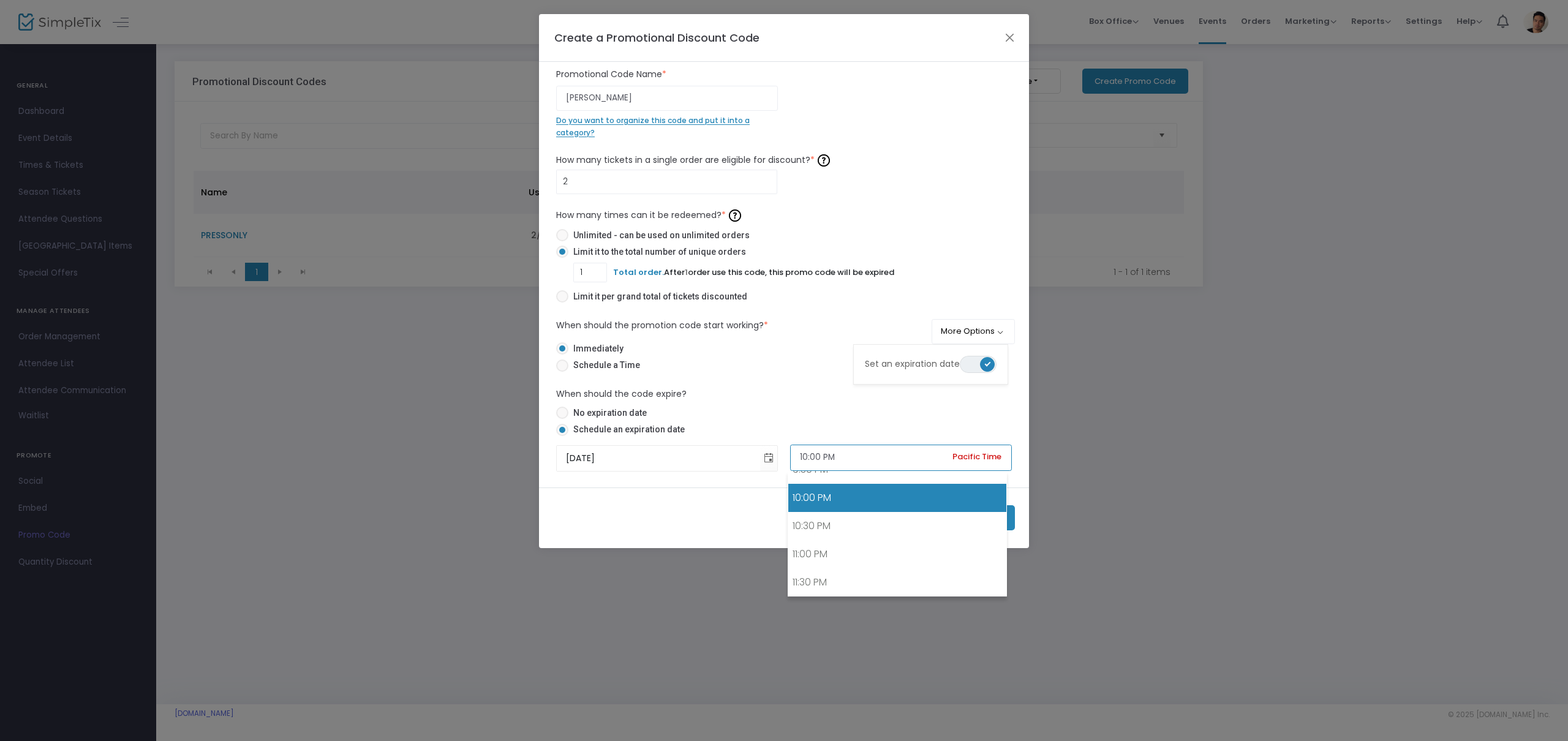
click at [822, 460] on input "10:00 PM" at bounding box center [900, 457] width 222 height 26
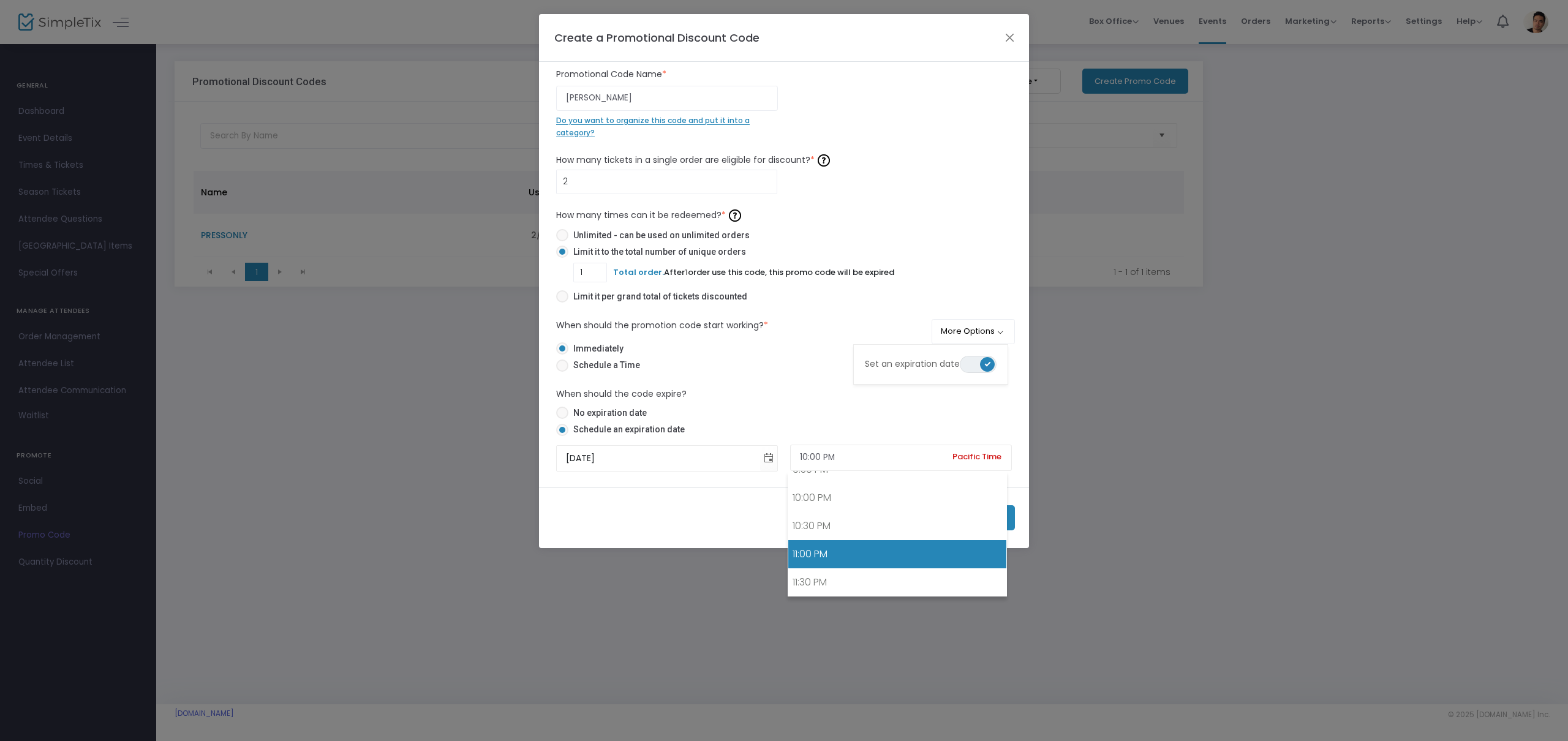
click at [820, 553] on link "11:00 PM" at bounding box center [897, 554] width 218 height 28
type input "11:00 PM"
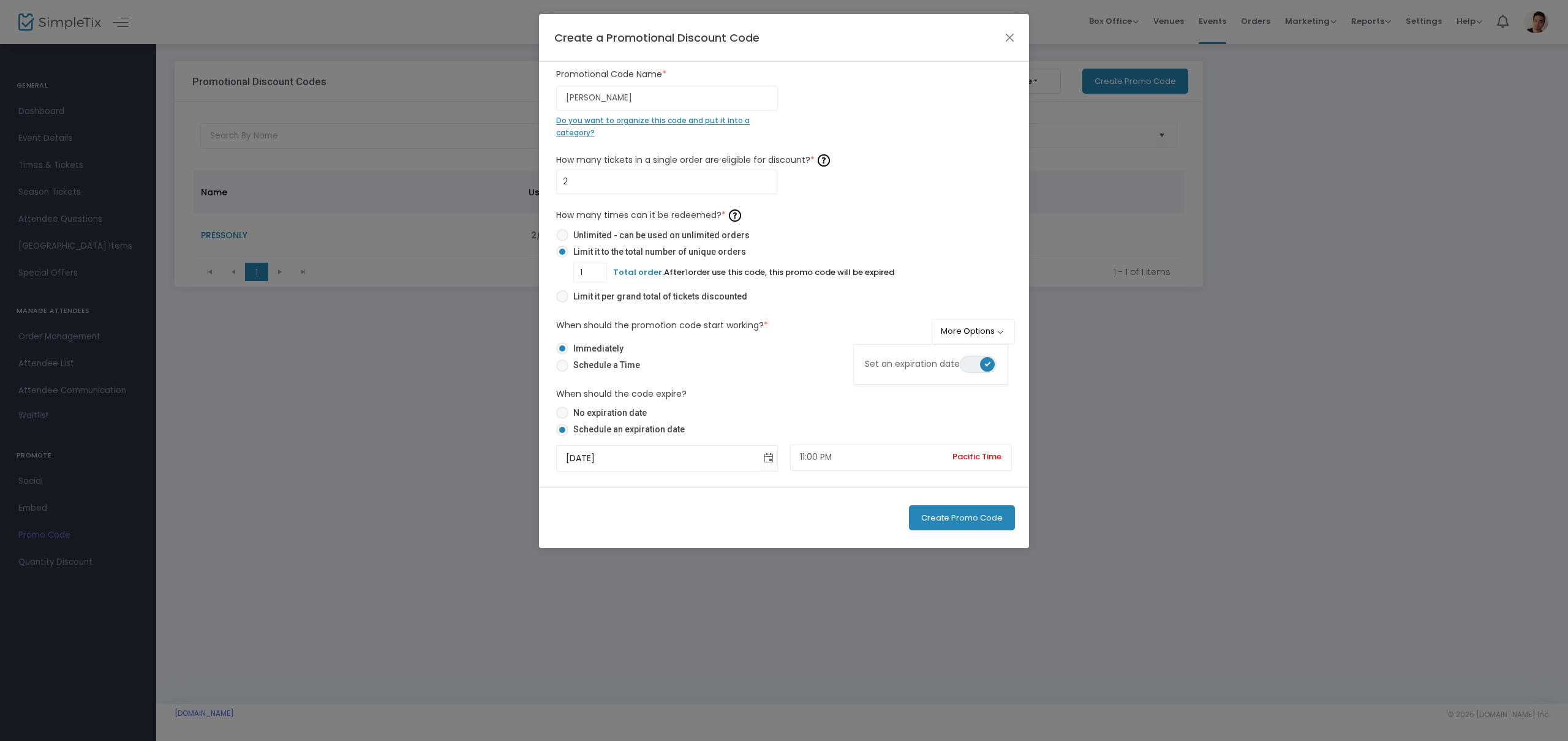
click at [950, 519] on button "Create Promo Code" at bounding box center [962, 517] width 106 height 25
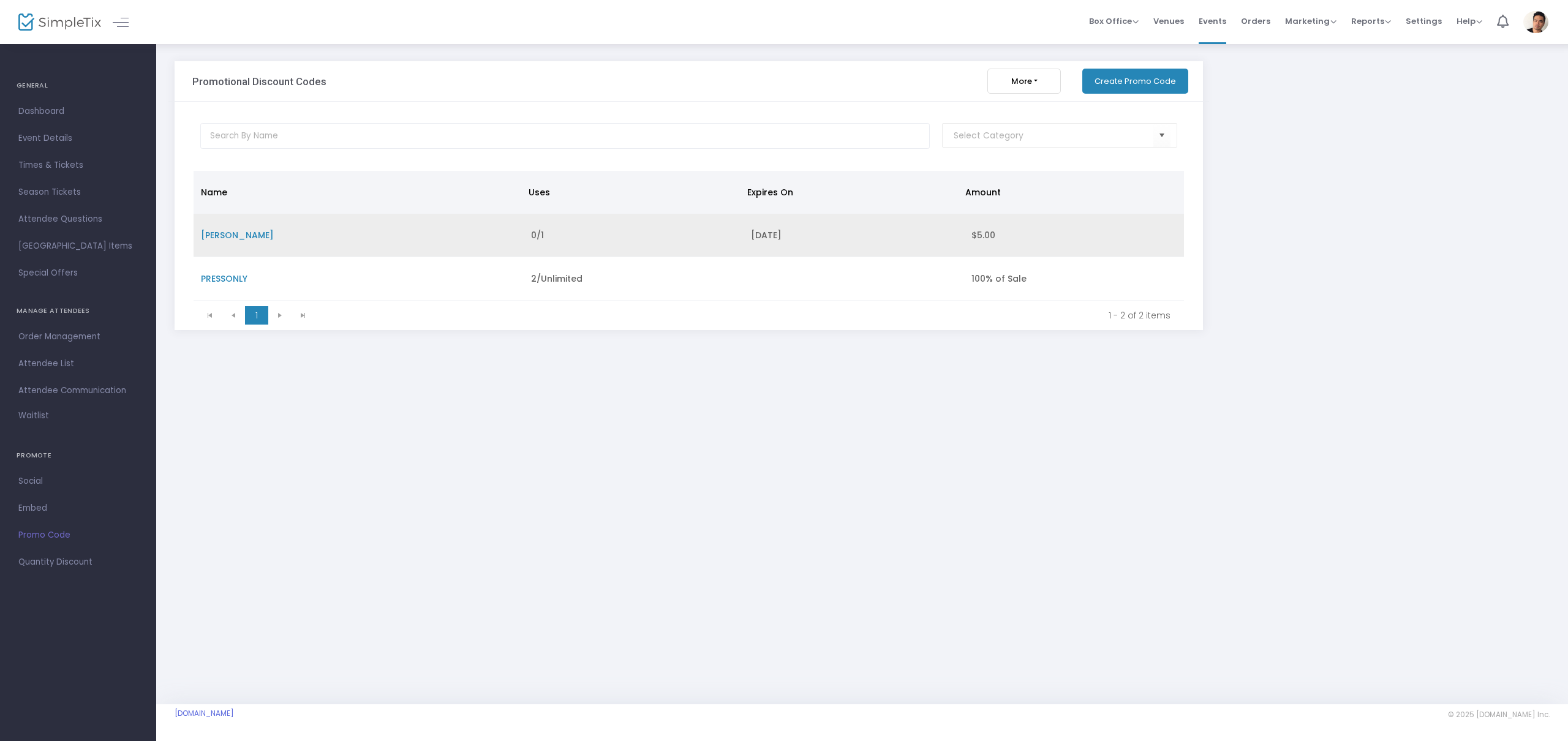
click at [339, 238] on td "LEONARD" at bounding box center [358, 236] width 330 height 44
click at [229, 236] on span "LEONARD" at bounding box center [237, 235] width 73 height 12
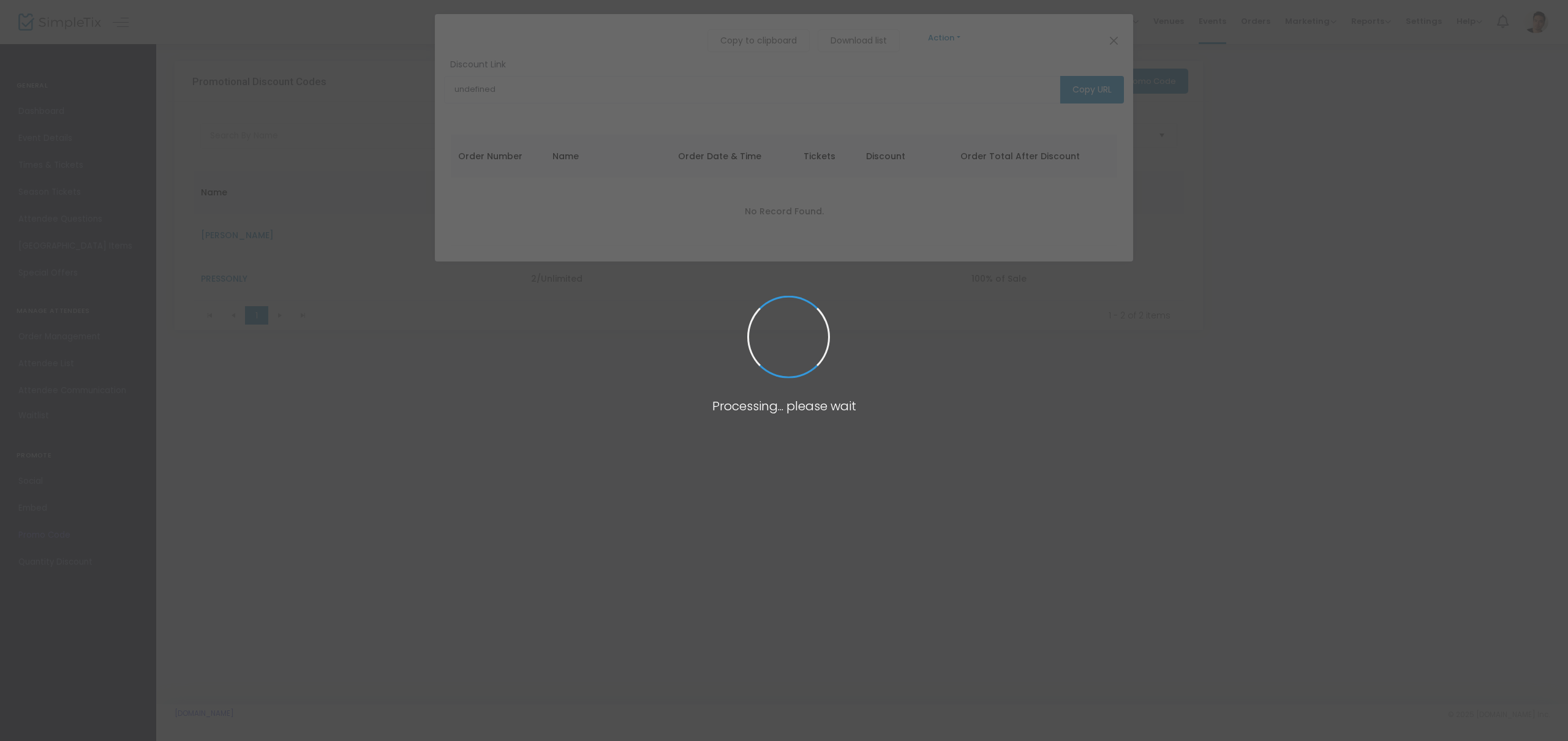
type input "https://www.simpletix.com/e/seminar-a-comedy-by-theresa-rebeck-tickets-232277?p…"
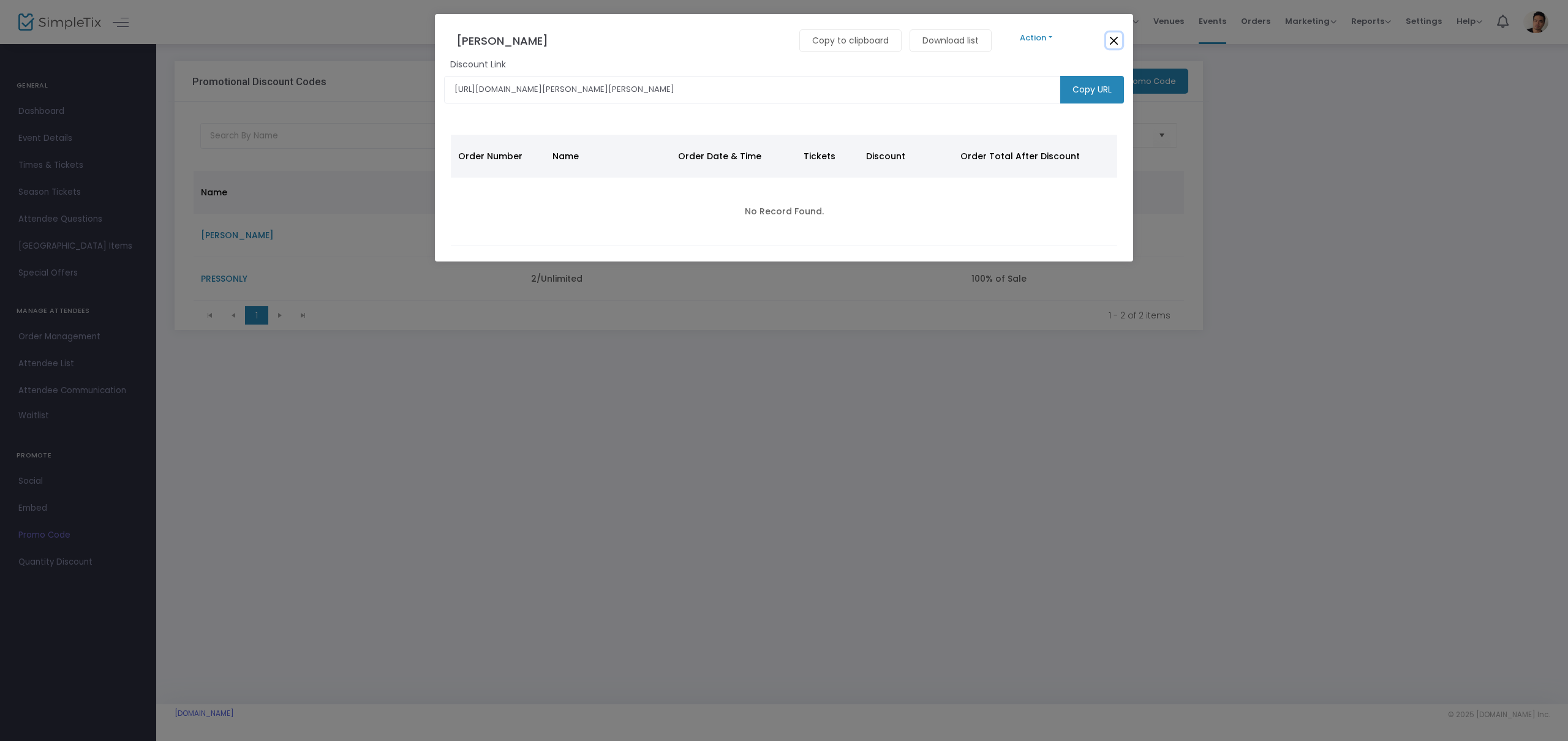
drag, startPoint x: 1112, startPoint y: 36, endPoint x: 1093, endPoint y: 39, distance: 19.2
click at [1112, 36] on button "Close" at bounding box center [1114, 40] width 16 height 16
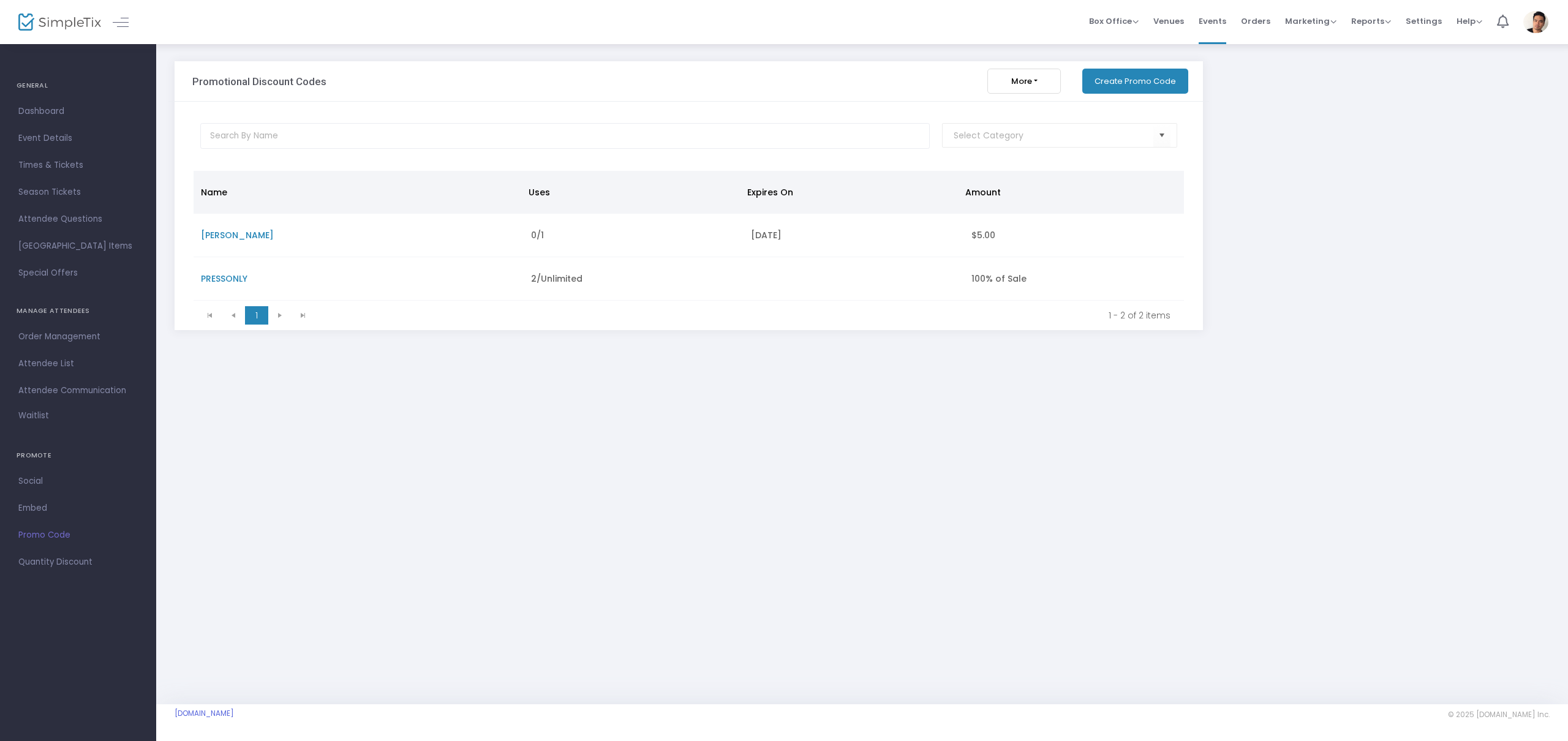
click at [224, 279] on span "PRESSONLY" at bounding box center [225, 279] width 47 height 12
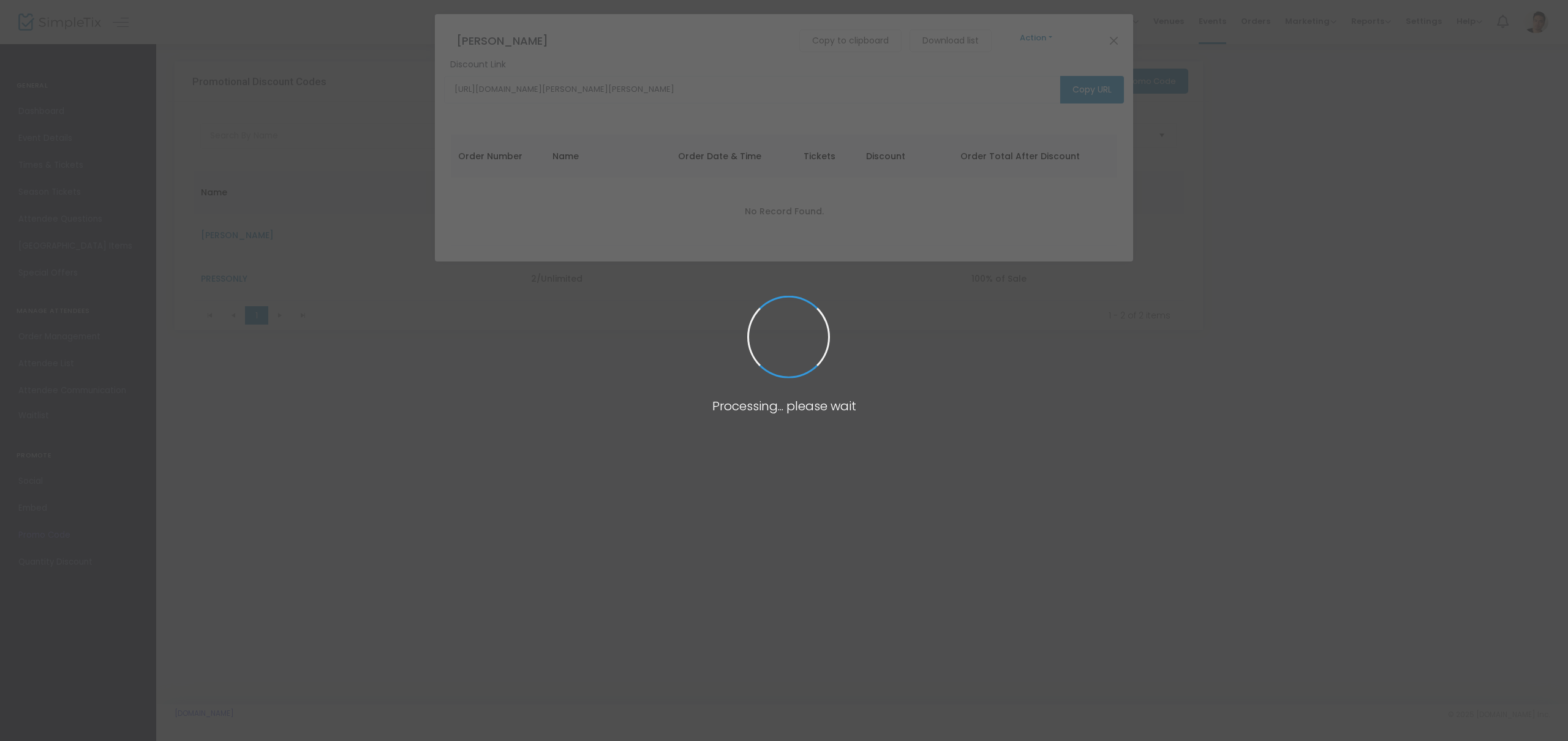
type input "https://www.simpletix.com/e/seminar-a-comedy-by-theresa-rebeck-tickets-232277?p…"
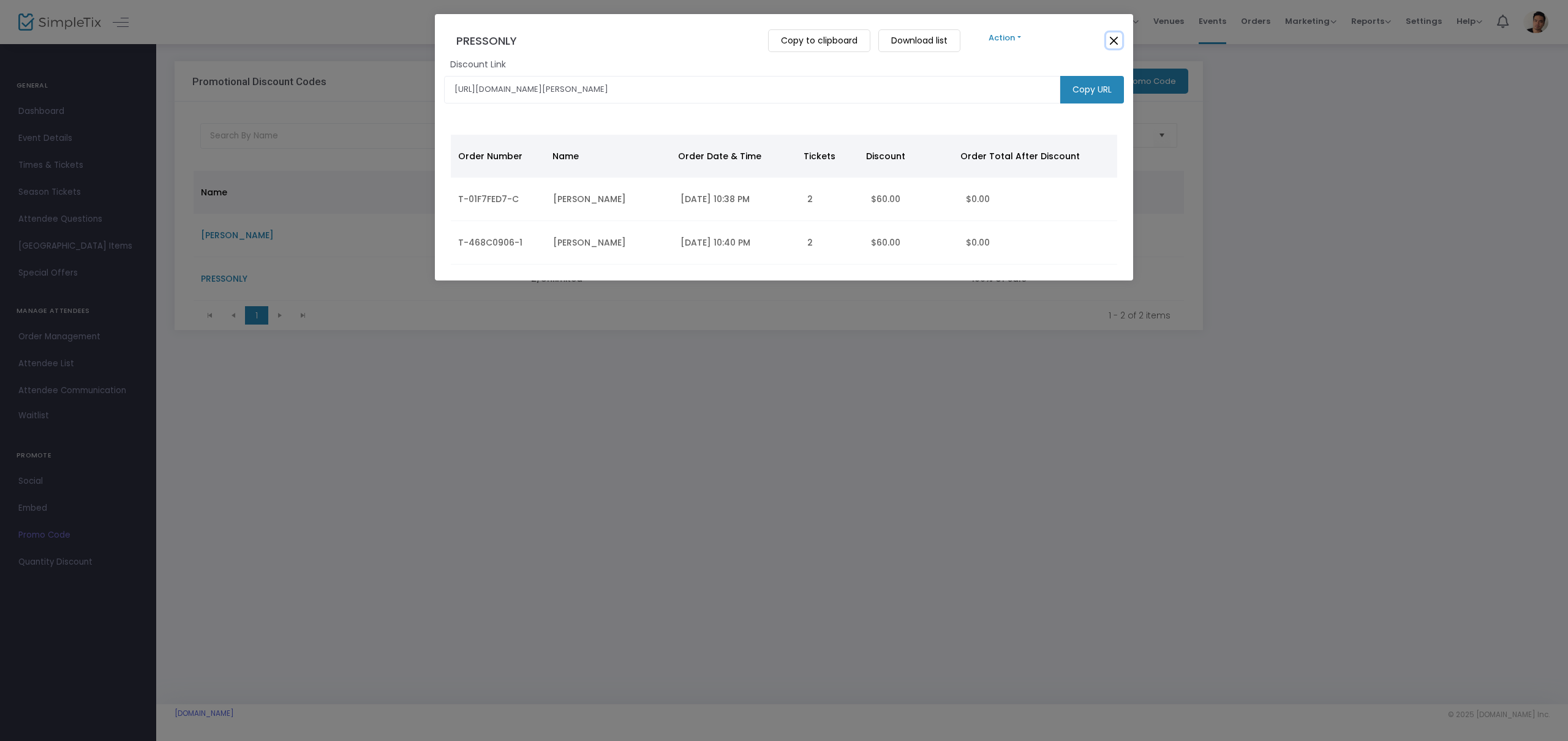
click at [1117, 38] on button "Close" at bounding box center [1114, 40] width 16 height 16
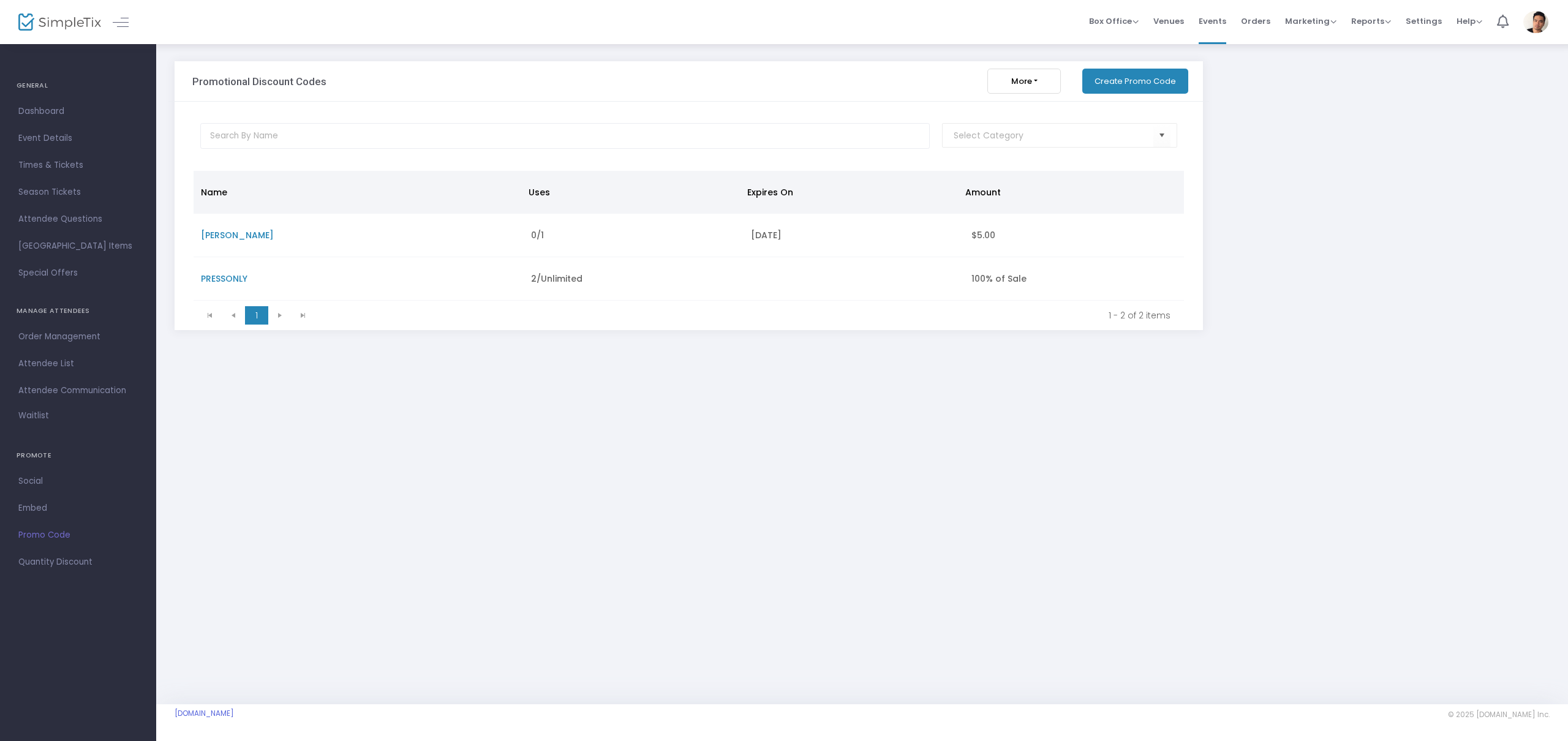
click at [1042, 81] on button "More" at bounding box center [1024, 81] width 73 height 25
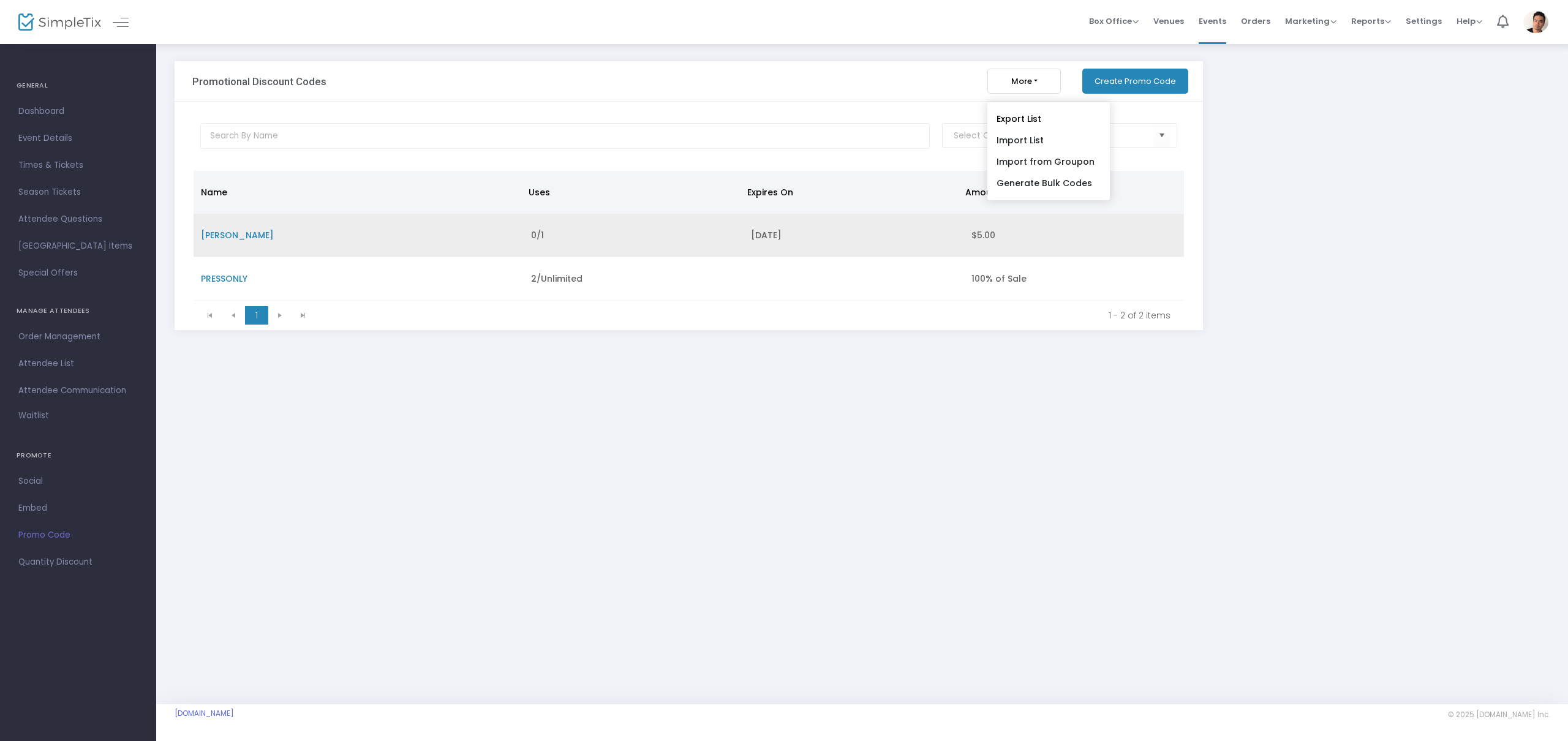
click at [818, 244] on td "Aug 25, 2025" at bounding box center [854, 236] width 220 height 44
click at [814, 241] on td "Aug 25, 2025" at bounding box center [854, 236] width 220 height 44
click at [434, 238] on td "LEONARD" at bounding box center [358, 236] width 330 height 44
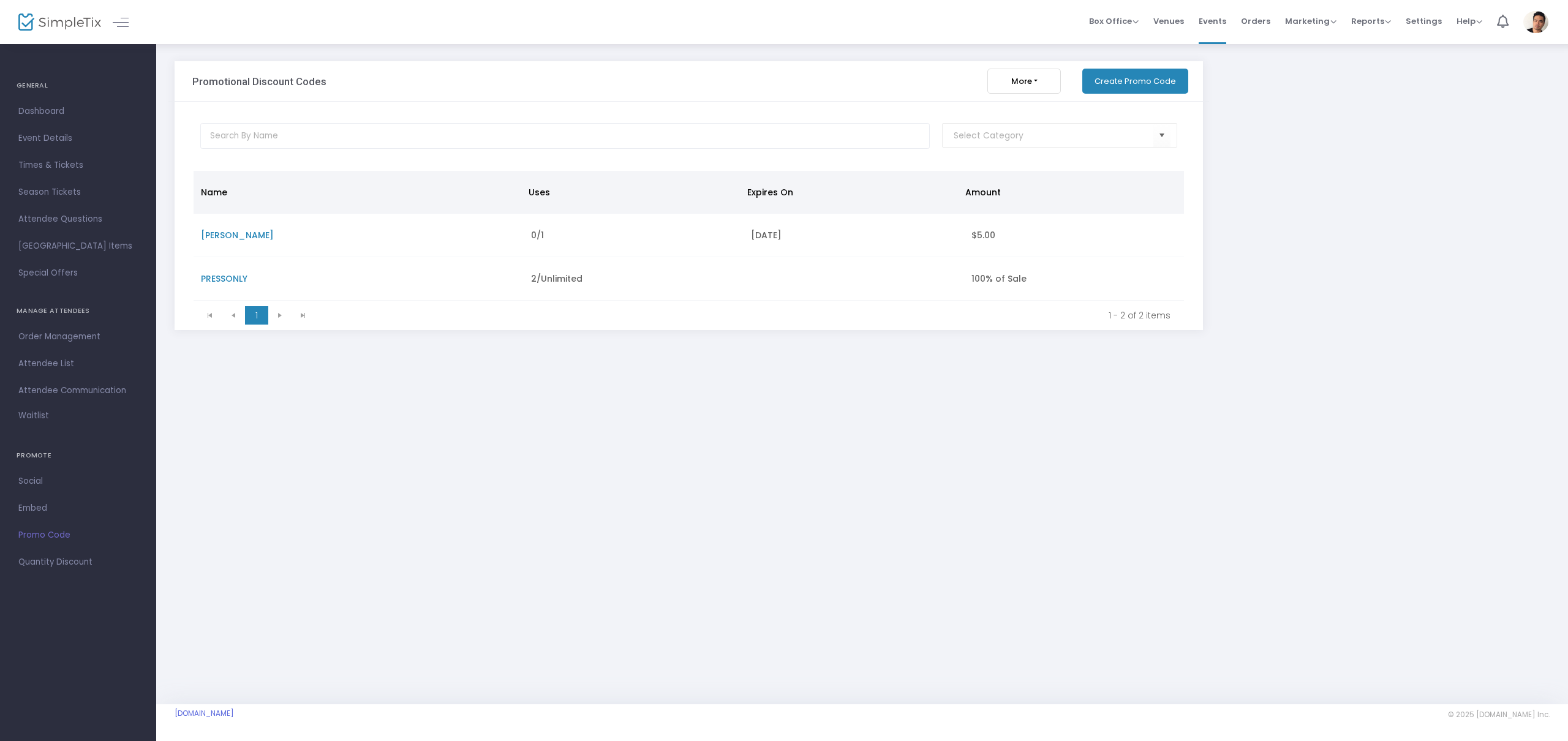
click at [59, 144] on span "Event Details" at bounding box center [78, 138] width 119 height 16
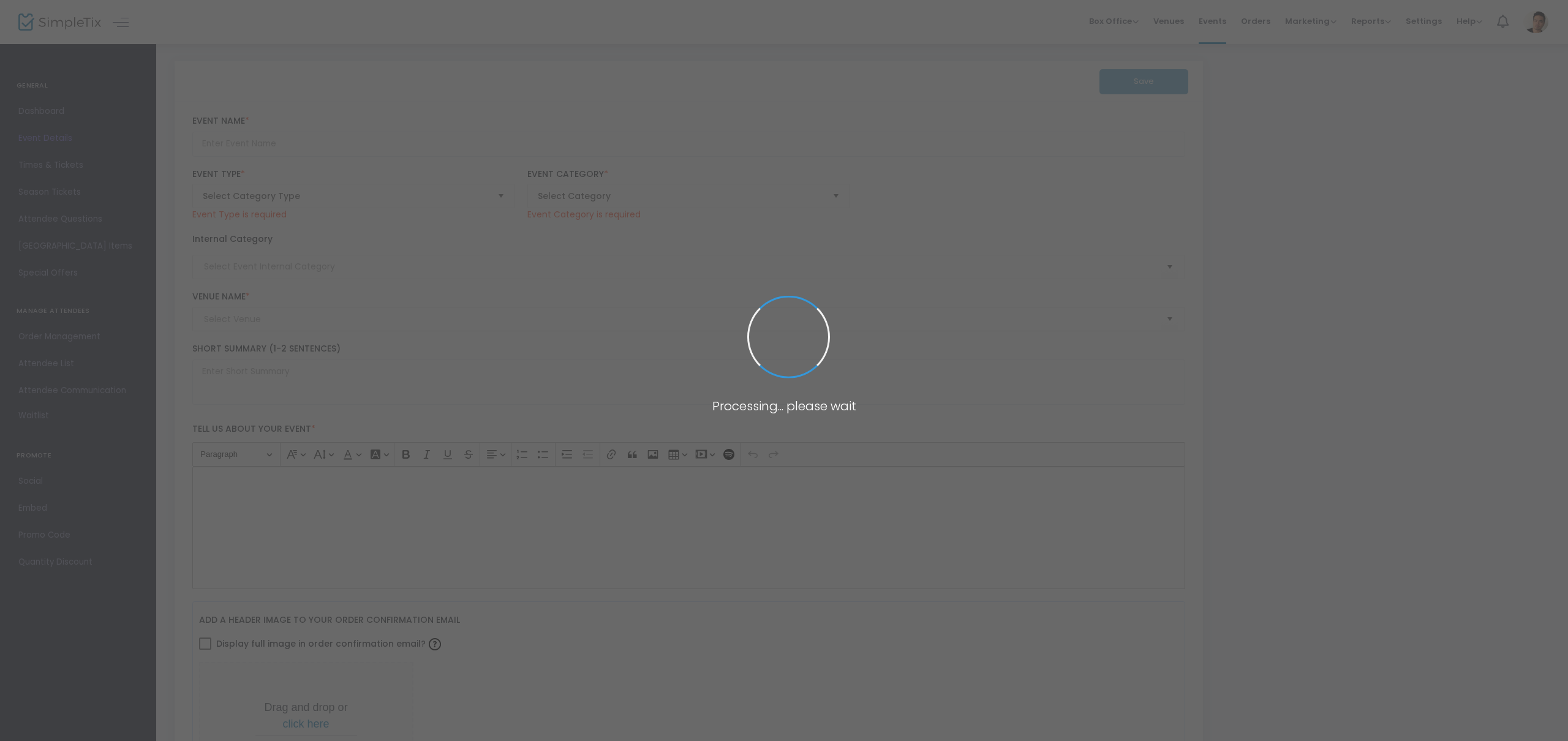
type input "Seminar, a Comedy by [PERSON_NAME]"
type textarea "The Royal Underground presents Seminar, Theresa Rebeck’s sharp comedy where fou…"
checkbox input "true"
type input "info@theroyalunderground.org"
type input "Buy Tickets"
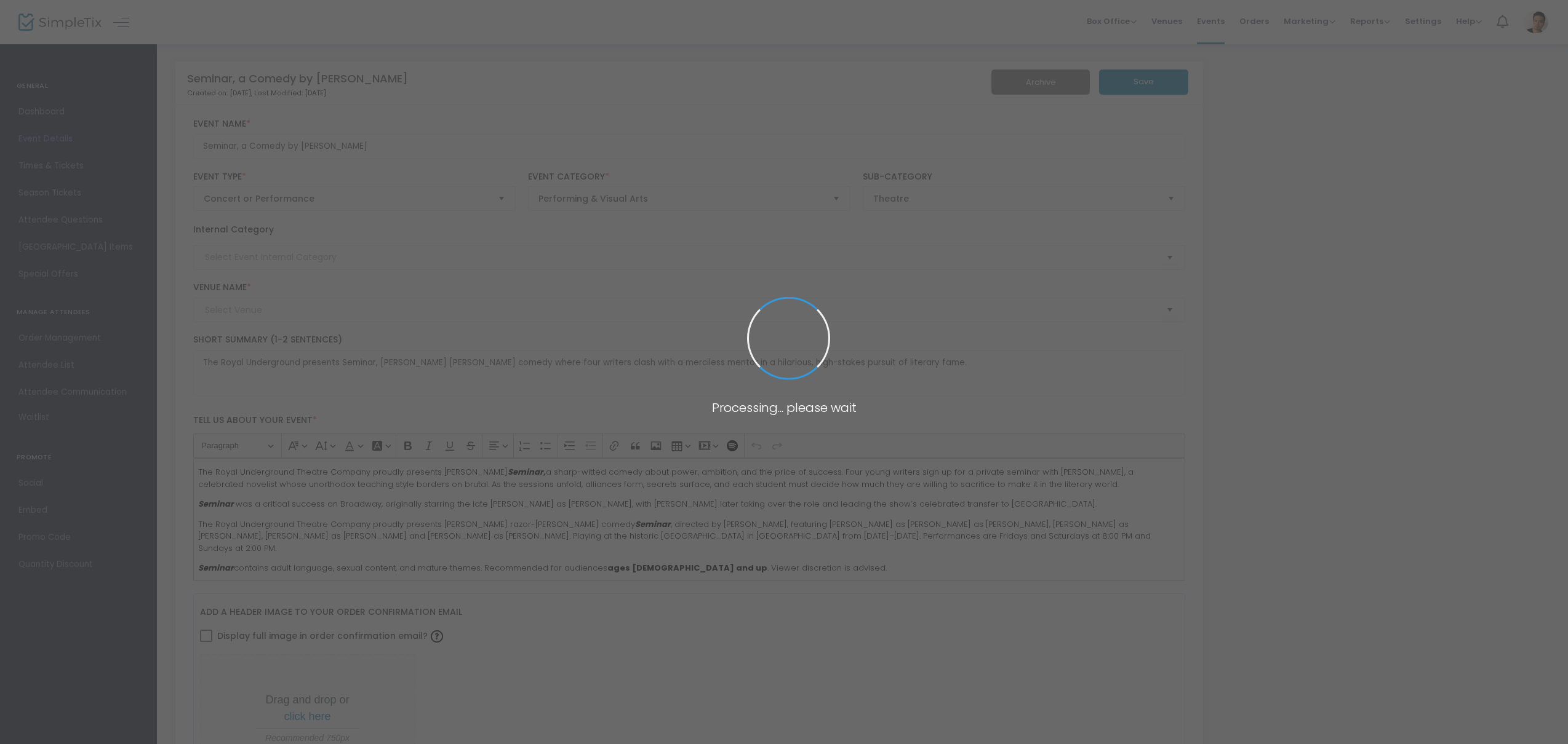
type input "Live Oak Theatre"
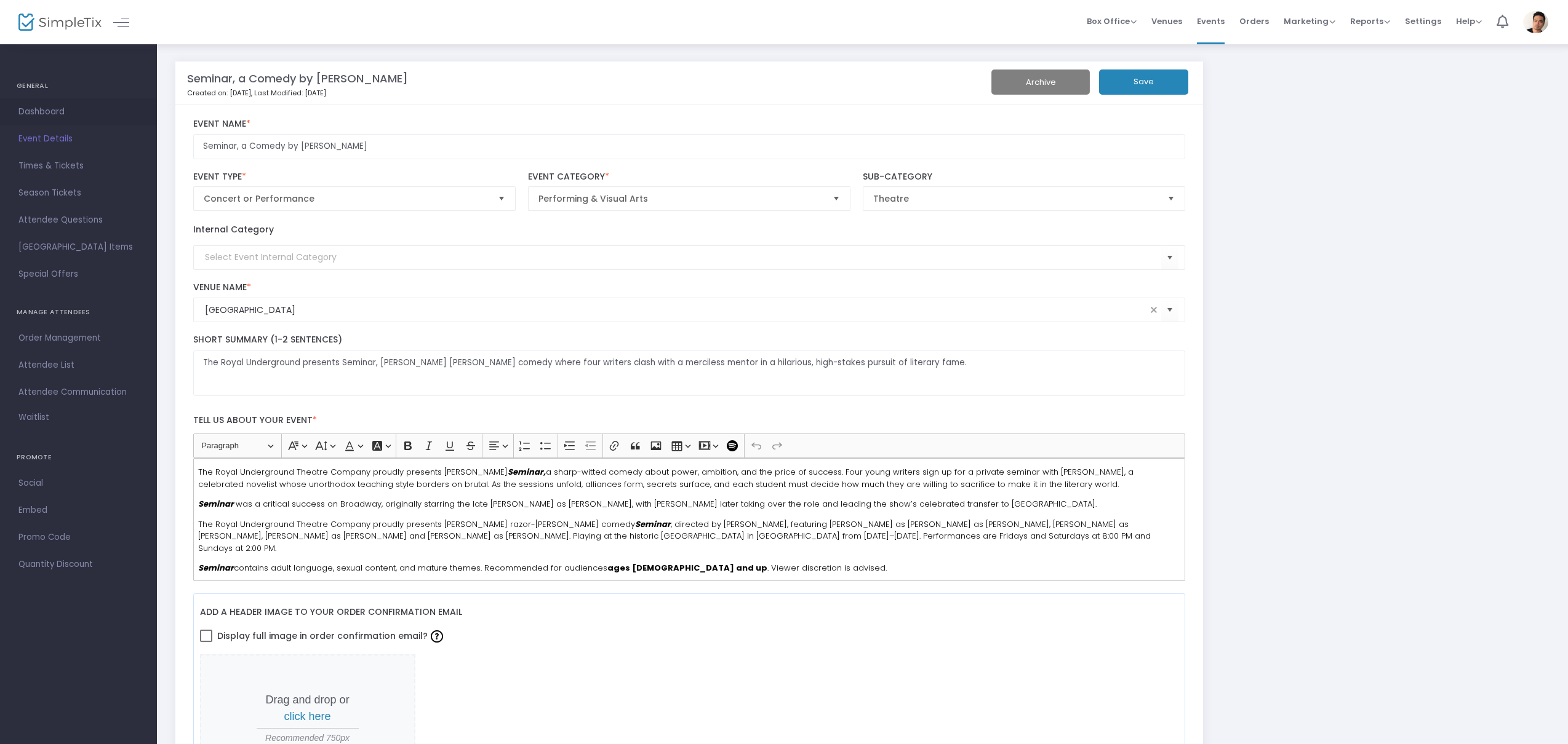
click at [55, 113] on span "Dashboard" at bounding box center [78, 112] width 120 height 16
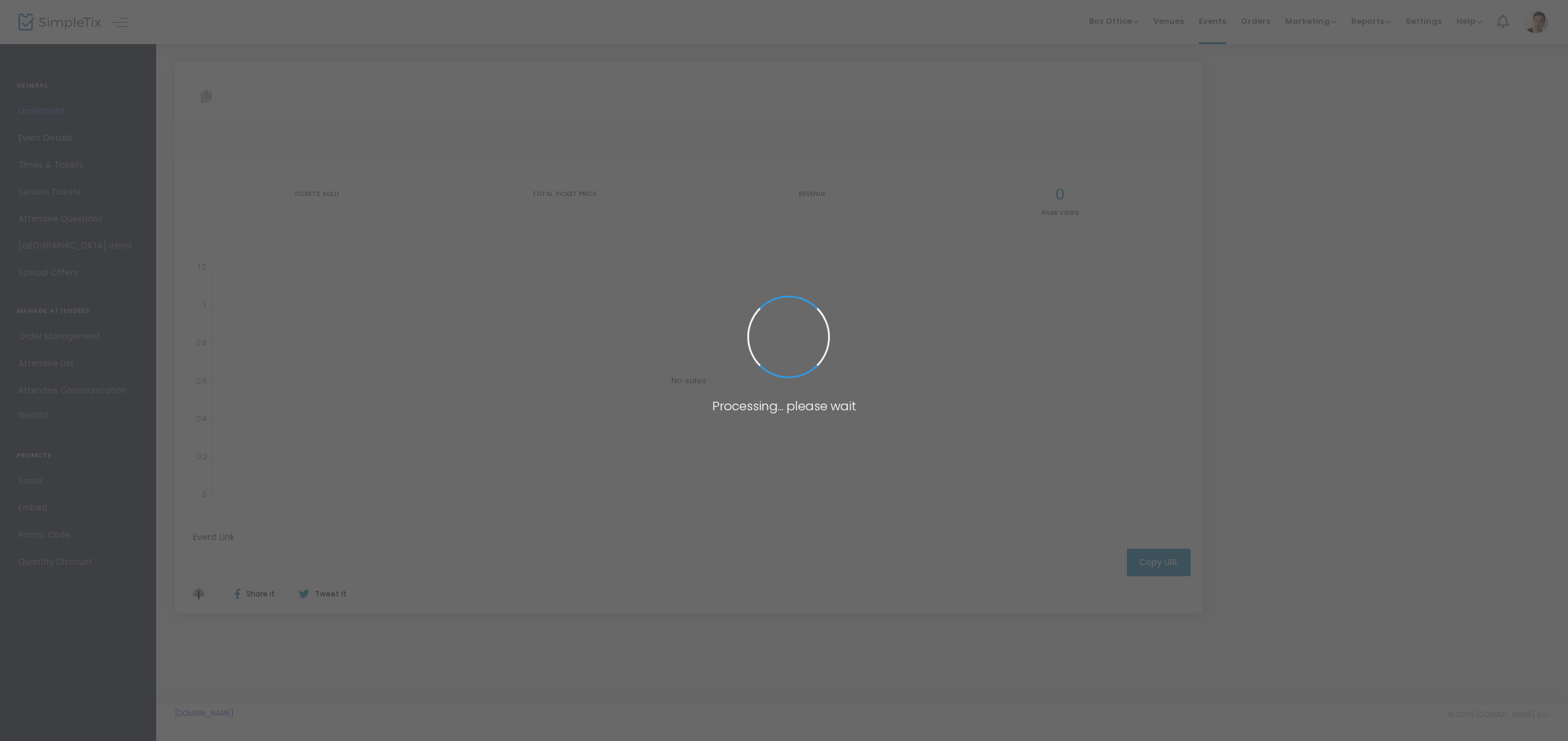
type input "https://www.simpletix.com/e/seminar-a-comedy-by-theresa-rebeck-tickets-232277"
